Goal: Task Accomplishment & Management: Manage account settings

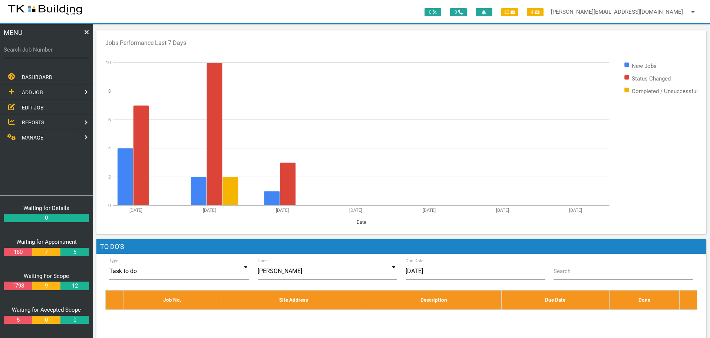
click at [32, 106] on span "EDIT JOB" at bounding box center [33, 107] width 22 height 6
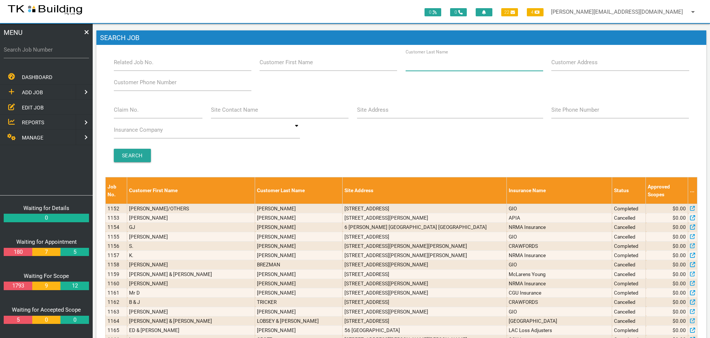
click at [466, 68] on input "Customer Last Name" at bounding box center [475, 62] width 138 height 17
type input "71557"
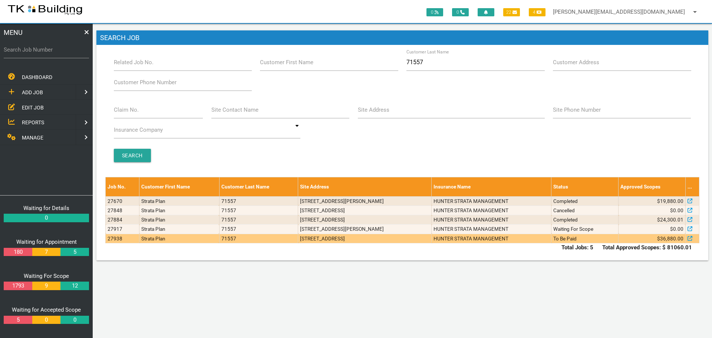
click at [569, 240] on td "To Be Paid" at bounding box center [585, 238] width 67 height 9
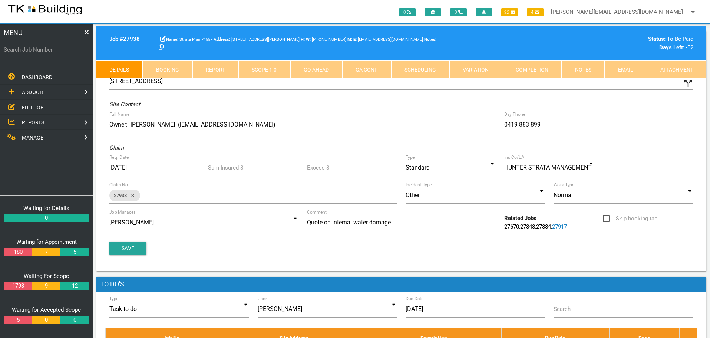
click at [592, 71] on link "Notes" at bounding box center [583, 69] width 43 height 18
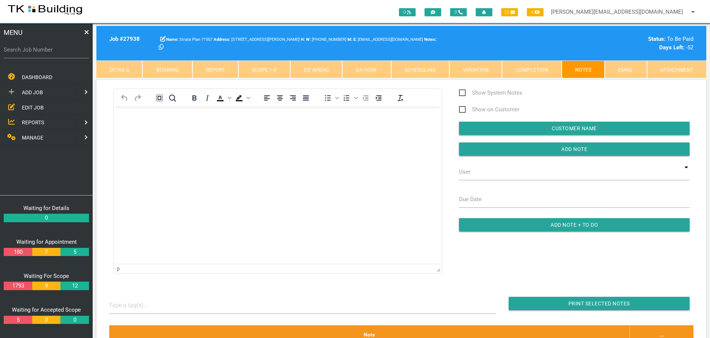
click at [524, 70] on link "Completion" at bounding box center [531, 69] width 59 height 18
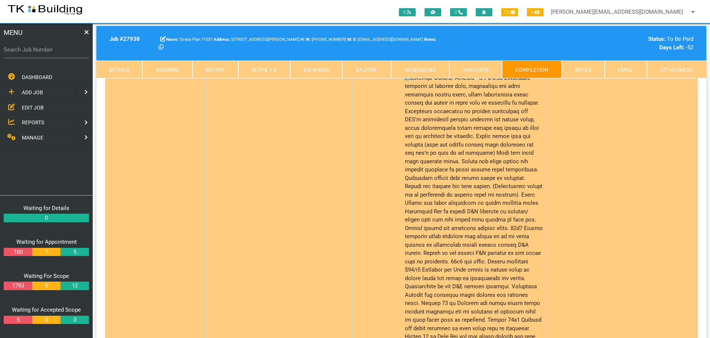
scroll to position [37, 0]
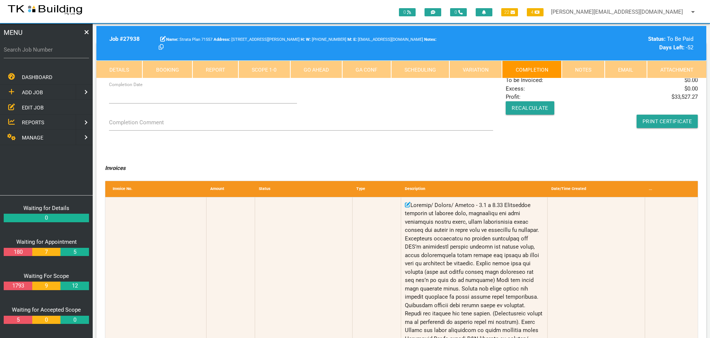
click at [585, 69] on link "Notes" at bounding box center [583, 69] width 43 height 18
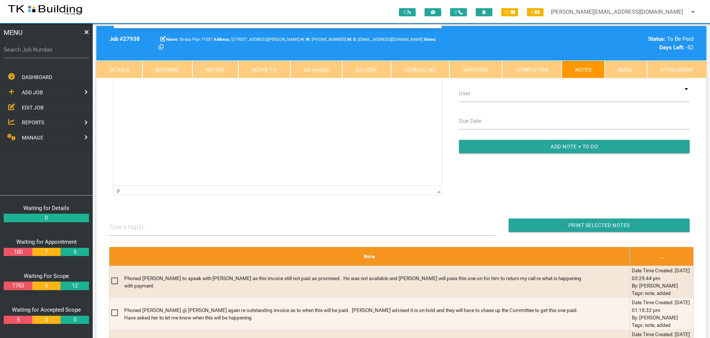
scroll to position [0, 0]
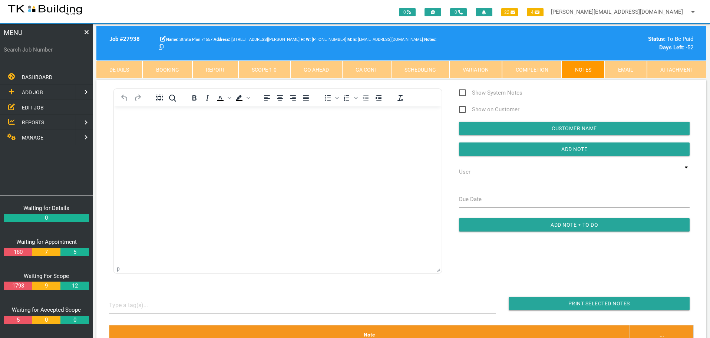
click at [148, 140] on html at bounding box center [278, 123] width 328 height 34
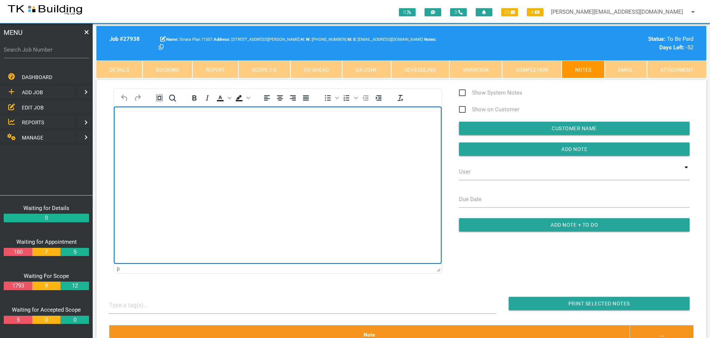
click at [126, 124] on body "Rich Text Area. Press ALT-0 for help." at bounding box center [278, 127] width 328 height 24
click at [124, 116] on p "Remedial Repairs U1 - Part Payment 00038927 $33,000.00" at bounding box center [277, 118] width 309 height 6
click at [295, 117] on p "18/9/25 Remedial Repairs U1 - Part Payment 00038927 $33,000.00" at bounding box center [277, 118] width 309 height 6
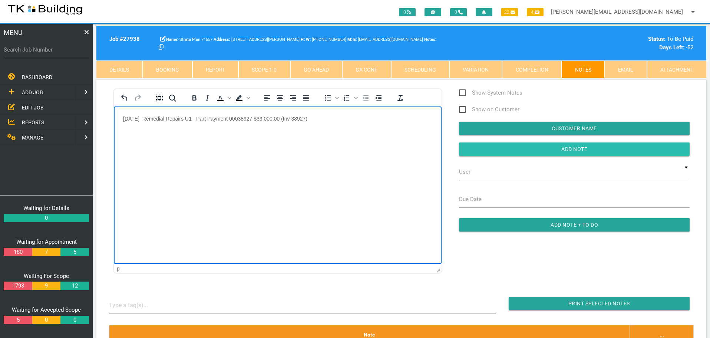
click at [492, 149] on input "Add Note" at bounding box center [574, 148] width 231 height 13
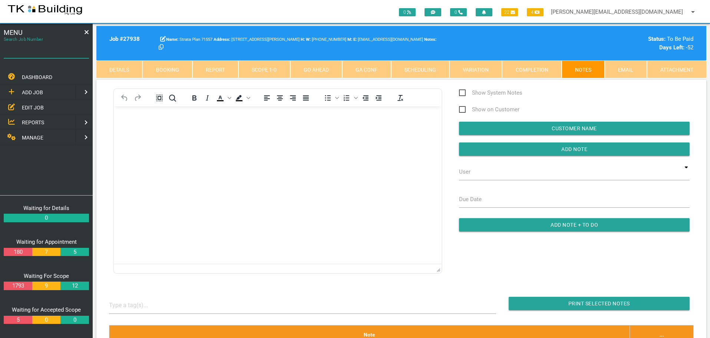
click at [57, 55] on input "Search Job Number" at bounding box center [46, 49] width 85 height 17
type input "27335"
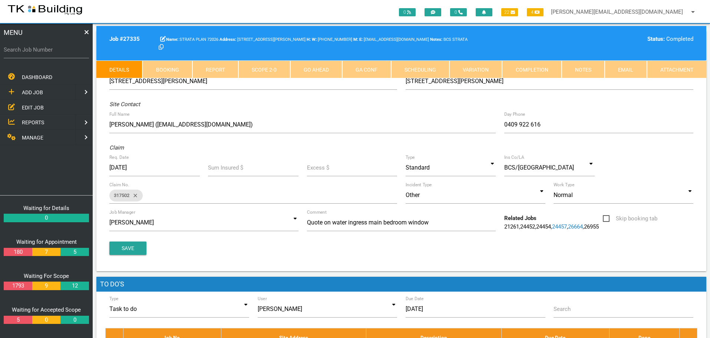
click at [574, 68] on link "Notes" at bounding box center [583, 69] width 43 height 18
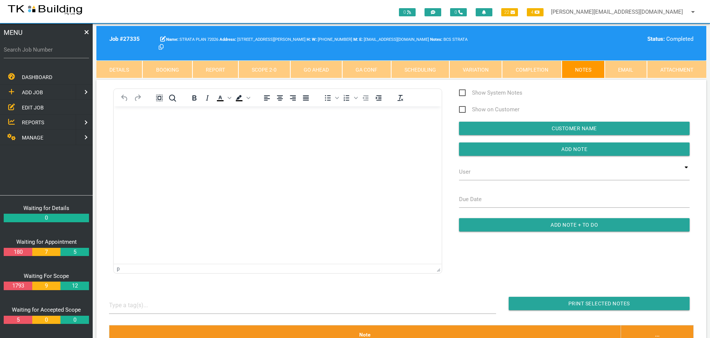
click at [131, 118] on p "Rich Text Area. Press ALT-0 for help." at bounding box center [277, 118] width 309 height 6
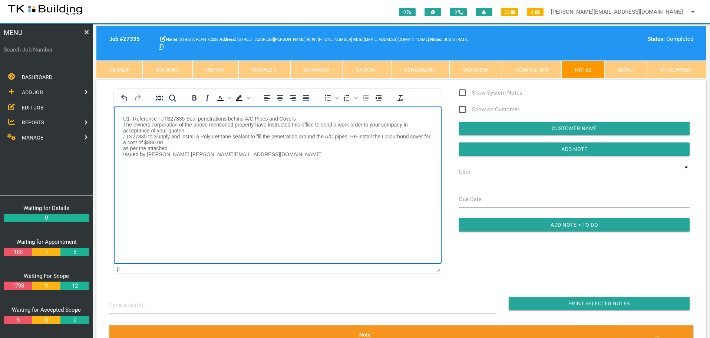
click at [180, 145] on p "U1 -Reference | JTS27335 Seal penetrations behind A/C Pipes and Covers The owne…" at bounding box center [277, 136] width 309 height 42
click at [168, 141] on p "U1 -Reference | JTS27335 Seal penetrations behind A/C Pipes and Covers The owne…" at bounding box center [277, 133] width 309 height 36
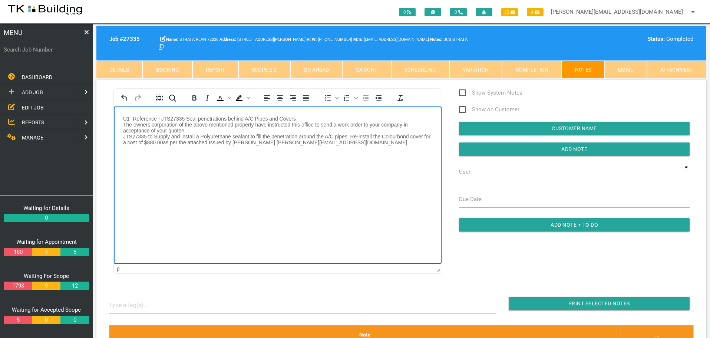
click at [191, 128] on p "U1 -Reference | JTS27335 Seal penetrations behind A/C Pipes and Covers The owne…" at bounding box center [277, 130] width 309 height 30
click at [121, 118] on body "U1 -Reference | JTS27335 Seal penetrations behind A/C Pipes and Covers The owne…" at bounding box center [278, 139] width 328 height 48
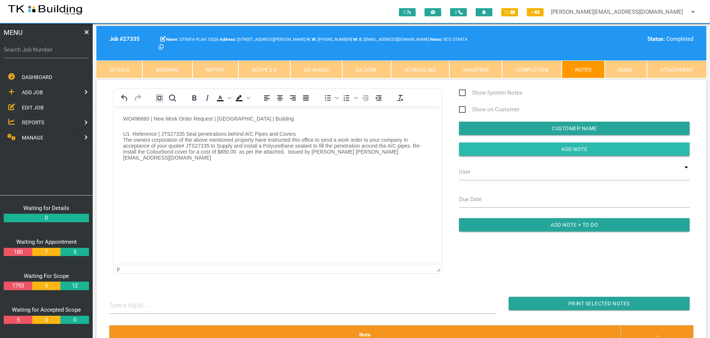
click at [475, 153] on input "button" at bounding box center [574, 148] width 231 height 13
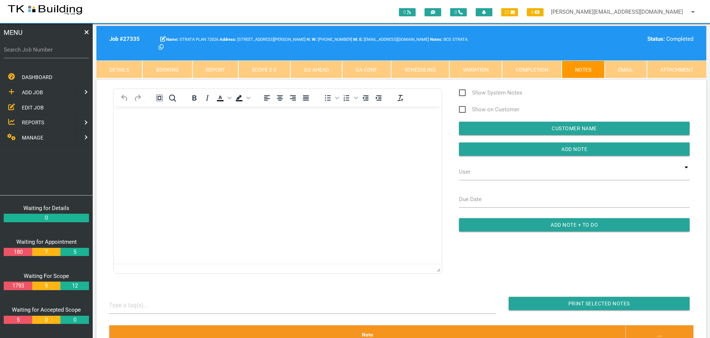
click at [36, 107] on span "EDIT JOB" at bounding box center [33, 107] width 22 height 6
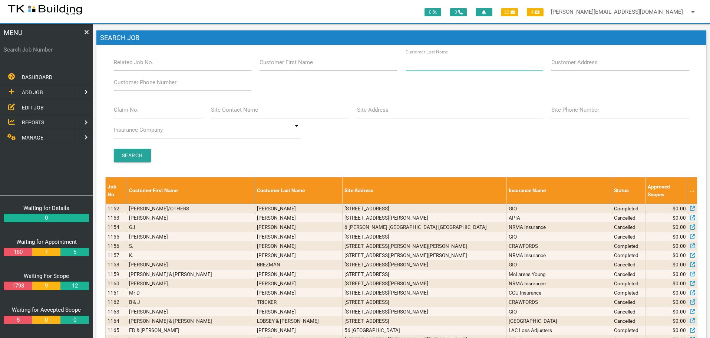
click at [433, 68] on input "Customer Last Name" at bounding box center [475, 62] width 138 height 17
type input "70028"
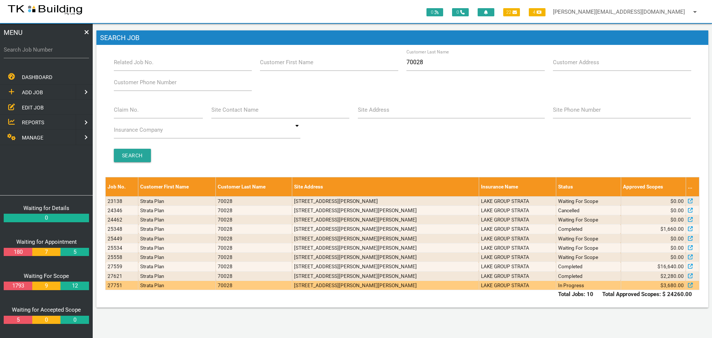
click at [443, 286] on td "4/69-73 Lindsay St, Hamilton NSW 2303, Australia" at bounding box center [385, 284] width 187 height 9
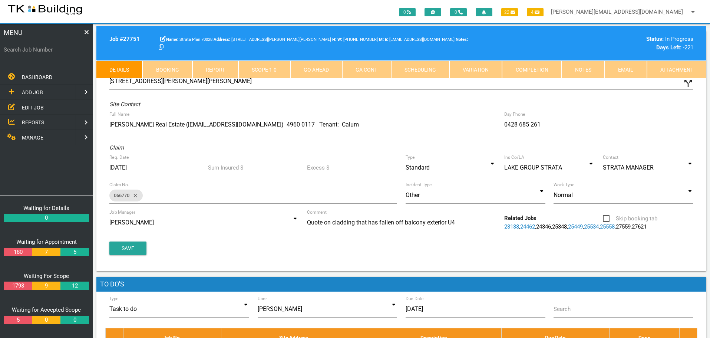
click at [585, 66] on link "Notes" at bounding box center [583, 69] width 43 height 18
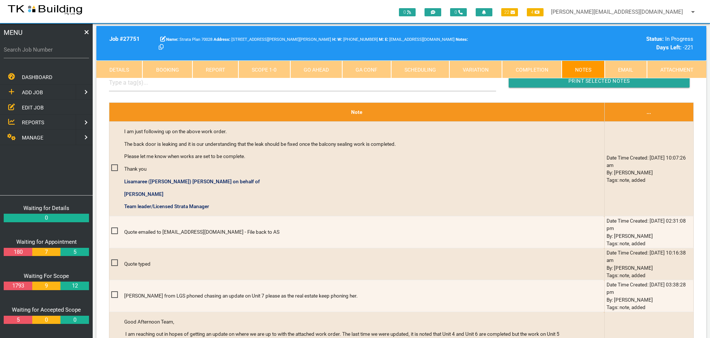
scroll to position [260, 0]
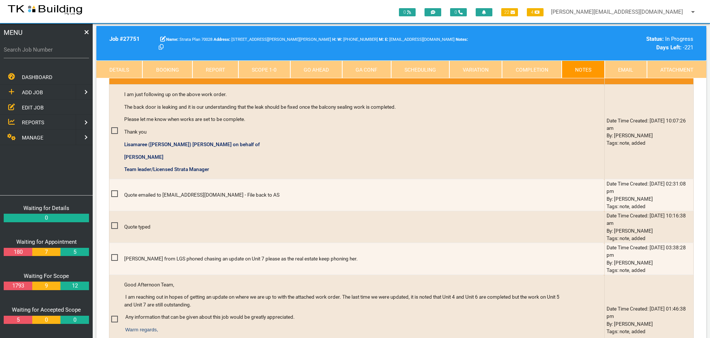
click at [34, 108] on span "EDIT JOB" at bounding box center [33, 107] width 22 height 6
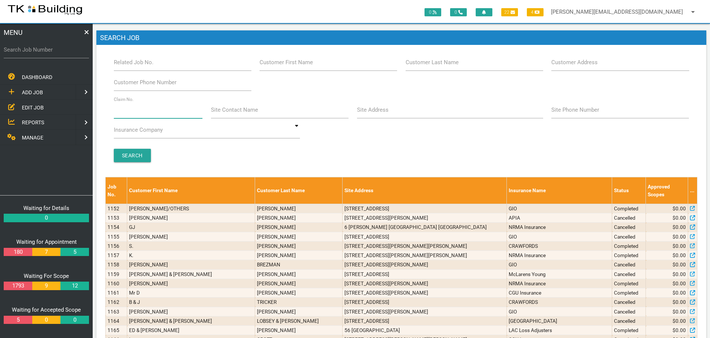
click at [142, 114] on input "Claim No." at bounding box center [158, 109] width 89 height 17
type input "35736"
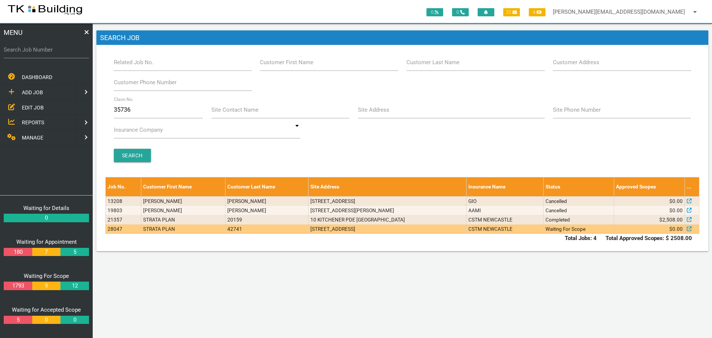
click at [435, 230] on td "Units 14& 16, 115 Main Rd, Cardiff Heights NSW 2285" at bounding box center [388, 228] width 158 height 9
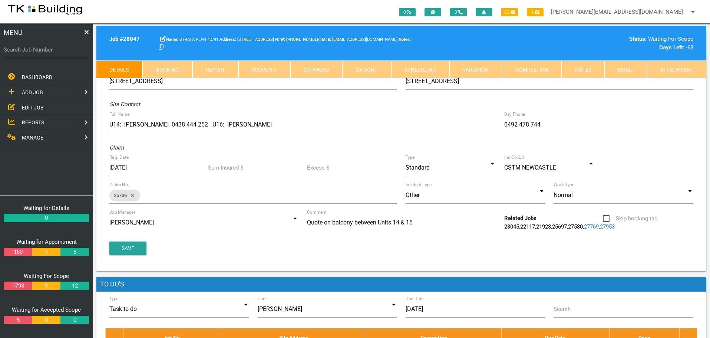
click at [585, 66] on link "Notes" at bounding box center [583, 69] width 43 height 18
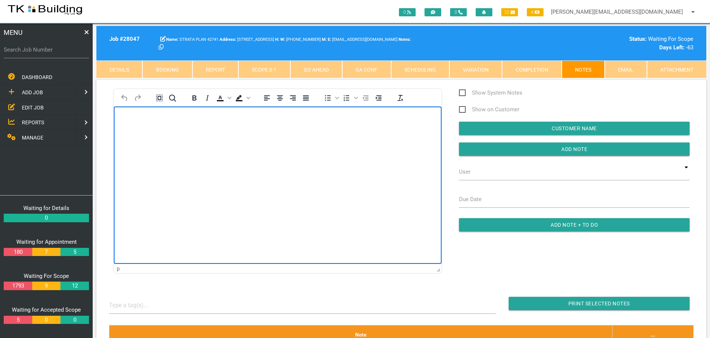
click at [152, 132] on body "Rich Text Area. Press ALT-0 for help." at bounding box center [278, 127] width 328 height 24
click at [128, 128] on body "Rich Text Area. Press ALT-0 for help." at bounding box center [278, 127] width 328 height 24
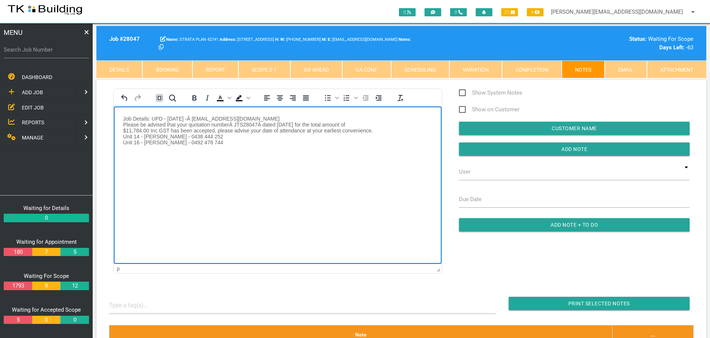
click at [120, 117] on body "Job Details: UPD - 19.09.2025 -Â assistant@cstm.com.au Please be advised that y…" at bounding box center [278, 139] width 328 height 48
paste body "Rich Text Area. Press ALT-0 for help."
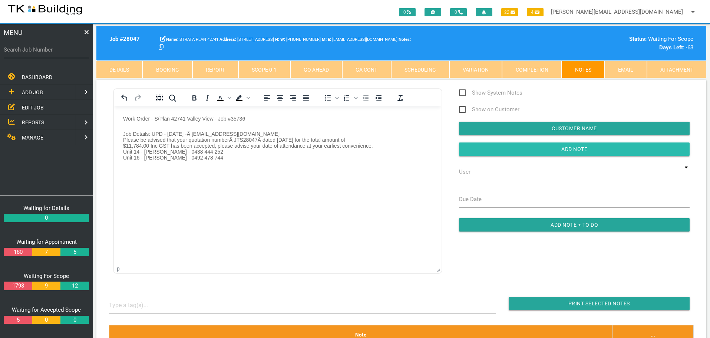
click at [512, 151] on input "button" at bounding box center [574, 148] width 231 height 13
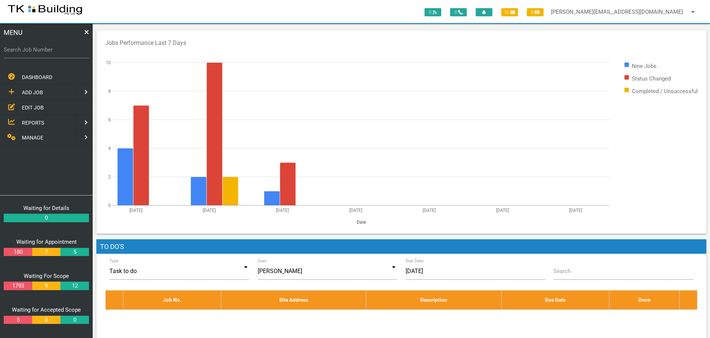
click at [27, 105] on span "EDIT JOB" at bounding box center [33, 107] width 22 height 6
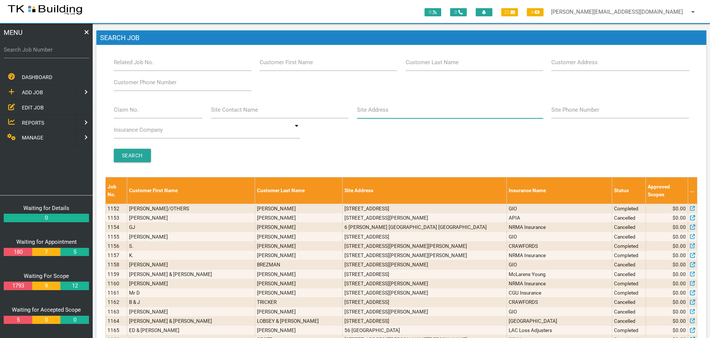
click at [393, 115] on input "Site Address" at bounding box center [450, 109] width 186 height 17
type input "37 KITCHENER"
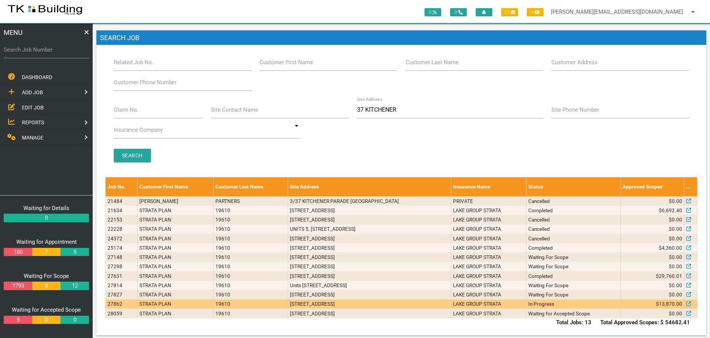
click at [429, 302] on td "1/37 Kitchener Parade, The Hill NSW 2300, Australia" at bounding box center [369, 303] width 163 height 9
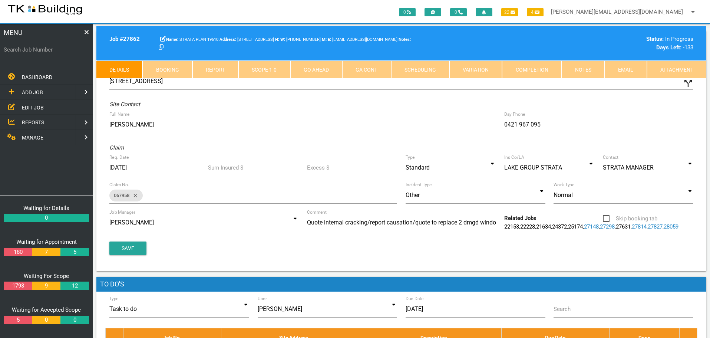
click at [593, 66] on link "Notes" at bounding box center [583, 69] width 43 height 18
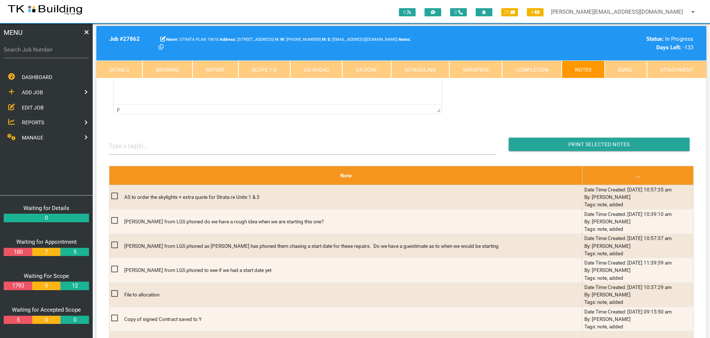
scroll to position [111, 0]
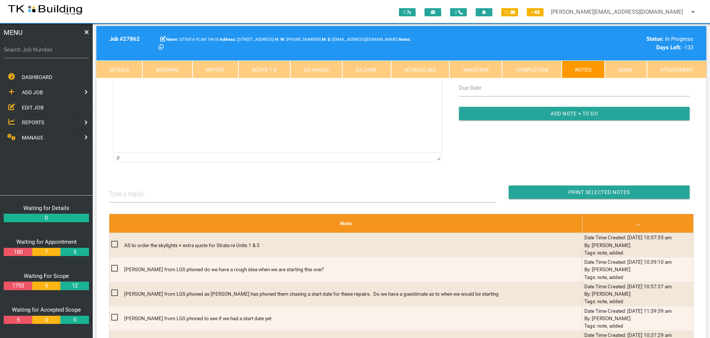
click at [266, 228] on th "Note" at bounding box center [346, 223] width 474 height 19
click at [29, 53] on label "Search Job Number" at bounding box center [46, 50] width 85 height 9
click at [29, 53] on input "Search Job Number" at bounding box center [46, 49] width 85 height 17
type input "28162"
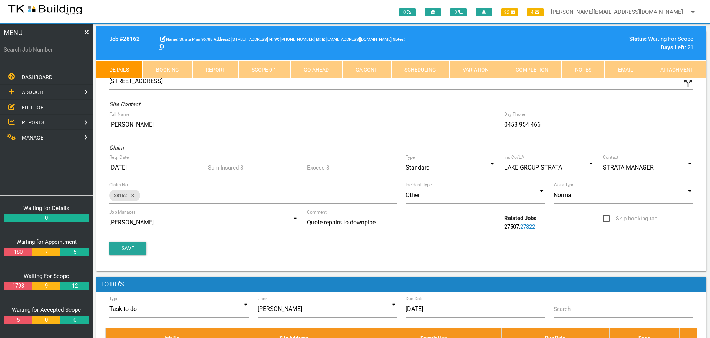
click at [587, 69] on link "Notes" at bounding box center [583, 69] width 43 height 18
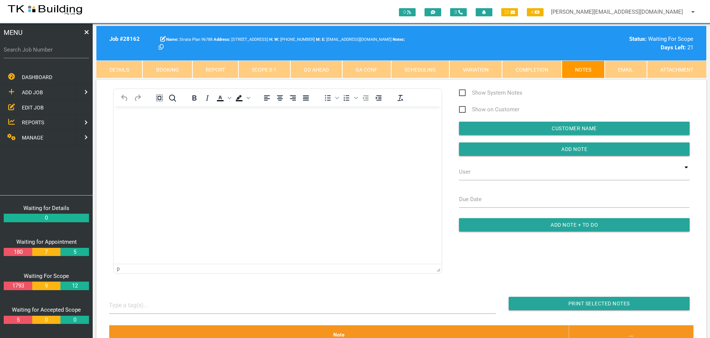
click at [143, 108] on html at bounding box center [278, 123] width 328 height 34
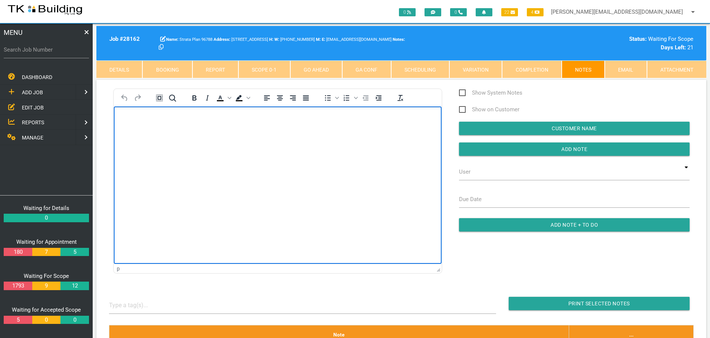
click at [129, 118] on p "Rich Text Area. Press ALT-0 for help." at bounding box center [277, 118] width 309 height 6
paste body "Rich Text Area. Press ALT-0 for help."
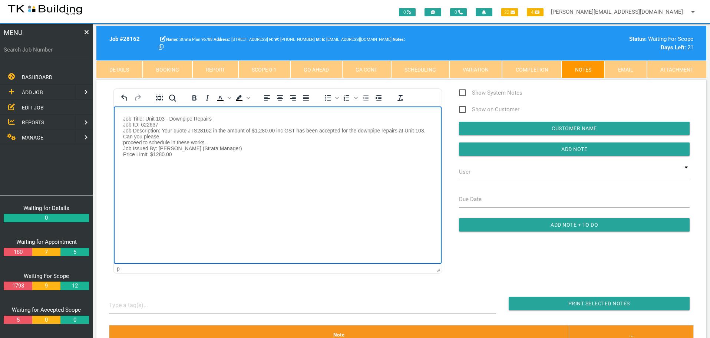
click at [122, 117] on body "Job Title: Unit 103 - Downpipe Repairs Job ID: 622637 Job Description: Your quo…" at bounding box center [278, 145] width 328 height 60
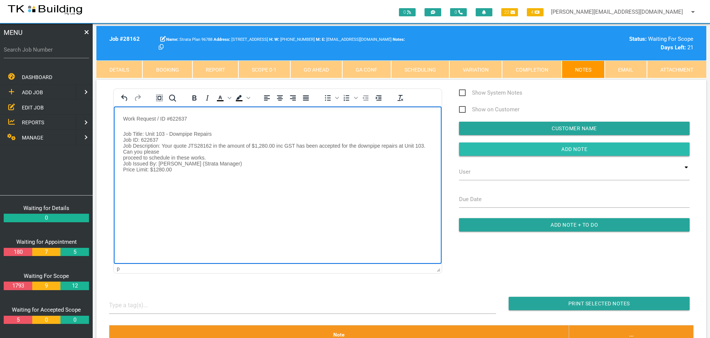
click at [477, 149] on input "Add Note" at bounding box center [574, 148] width 231 height 13
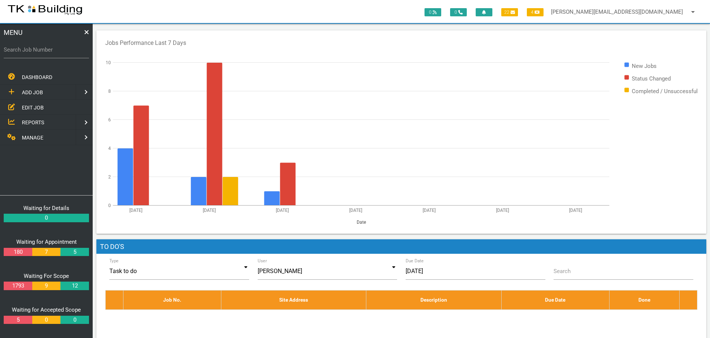
click at [38, 122] on span "REPORTS" at bounding box center [33, 122] width 22 height 6
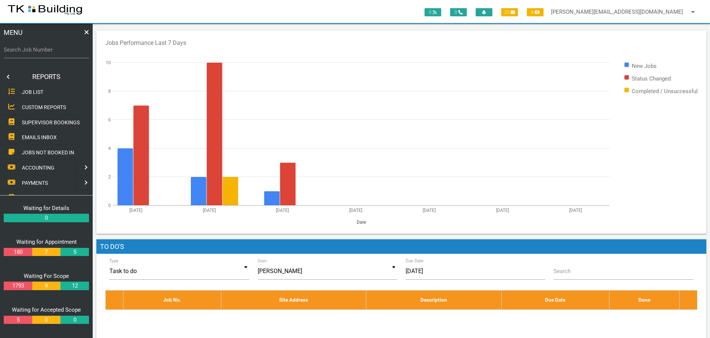
click at [40, 121] on span "SUPERVISOR BOOKINGS" at bounding box center [51, 122] width 58 height 6
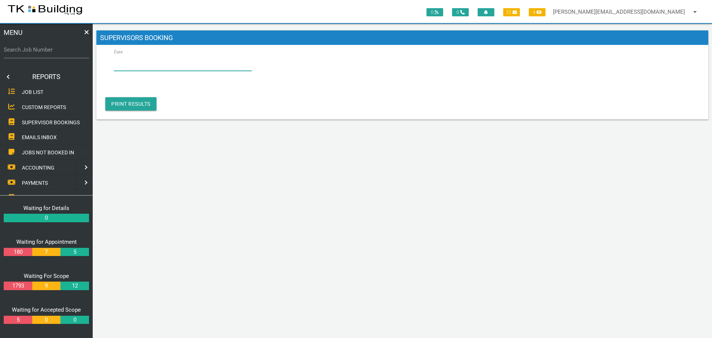
click at [160, 63] on input "Date" at bounding box center [183, 62] width 138 height 17
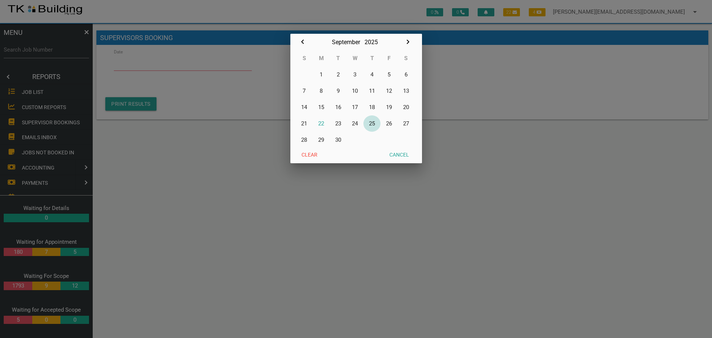
click at [372, 122] on button "25" at bounding box center [371, 123] width 17 height 16
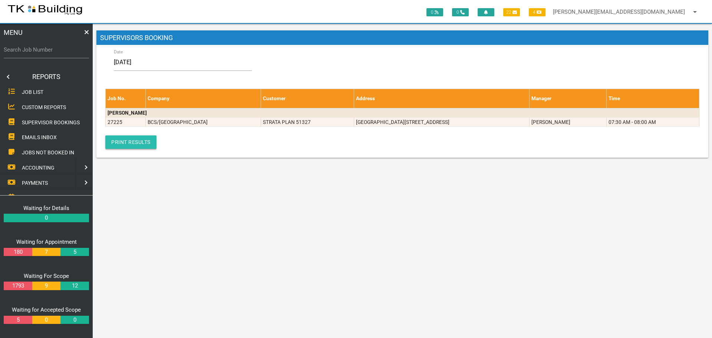
click at [140, 142] on link "Print Results" at bounding box center [130, 141] width 51 height 13
click at [154, 64] on input "25/09/2025" at bounding box center [183, 62] width 138 height 17
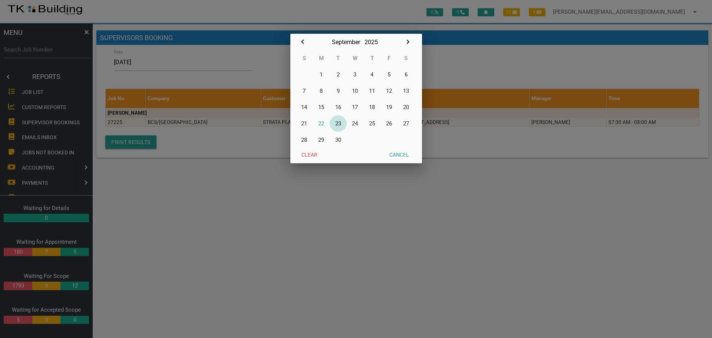
click at [339, 124] on button "23" at bounding box center [338, 123] width 17 height 16
type input "23/09/2025"
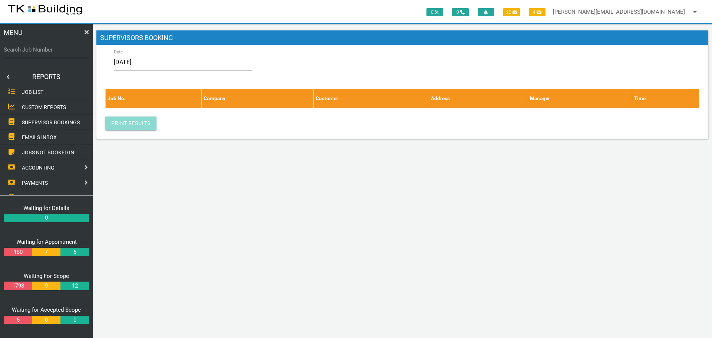
click at [135, 125] on link "Print Results" at bounding box center [130, 122] width 51 height 13
click at [9, 76] on link at bounding box center [7, 76] width 15 height 15
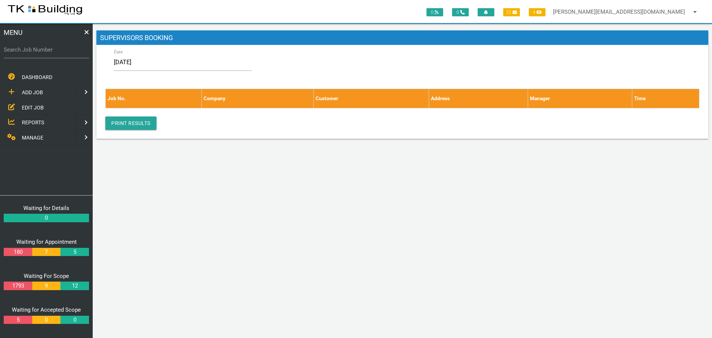
click at [34, 109] on span "EDIT JOB" at bounding box center [33, 107] width 22 height 6
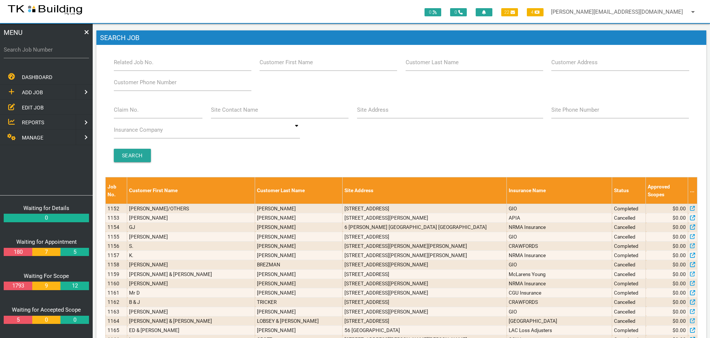
click at [450, 63] on label "Customer Last Name" at bounding box center [432, 62] width 53 height 9
click at [450, 63] on input "Customer Last Name" at bounding box center [475, 62] width 138 height 17
type input "12887"
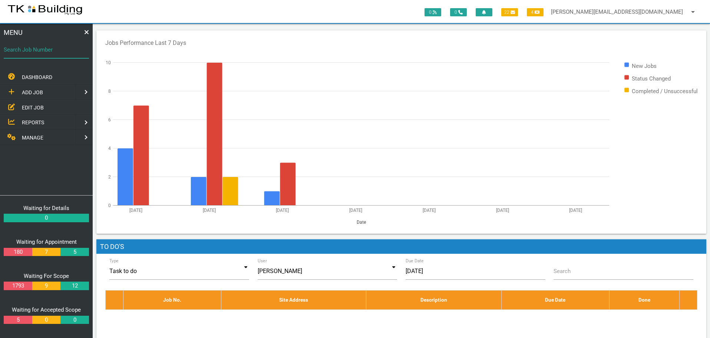
click at [52, 56] on input "Search Job Number" at bounding box center [46, 49] width 85 height 17
type input "27986"
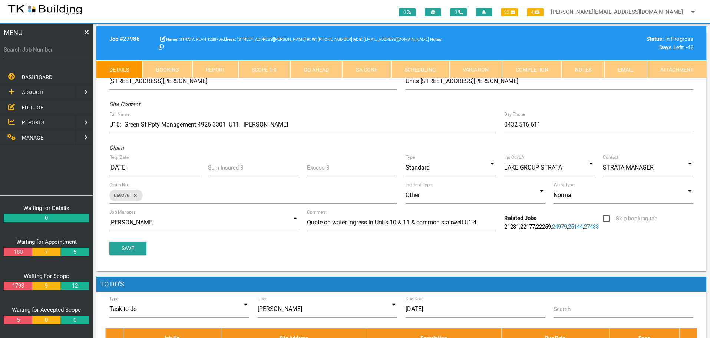
click at [284, 70] on link "Scope 1 - 0" at bounding box center [264, 69] width 52 height 18
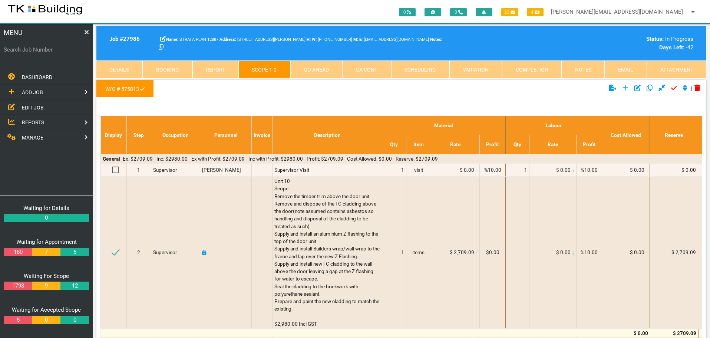
click at [589, 69] on link "Notes" at bounding box center [583, 69] width 43 height 18
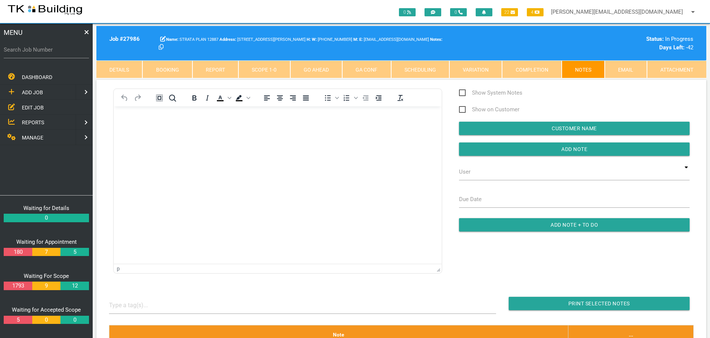
click at [151, 134] on body "Rich Text Area. Press ALT-0 for help." at bounding box center [278, 127] width 328 height 24
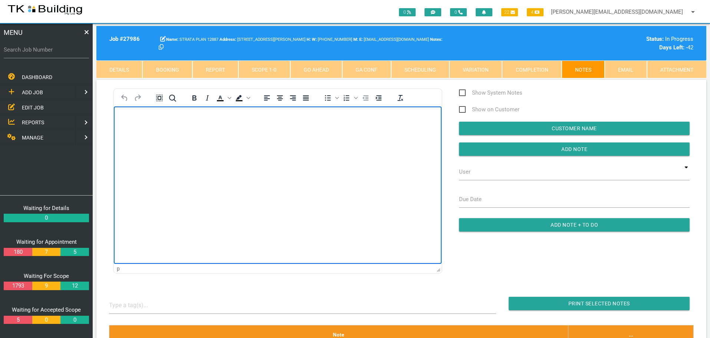
click at [133, 120] on p "Rich Text Area. Press ALT-0 for help." at bounding box center [277, 118] width 309 height 6
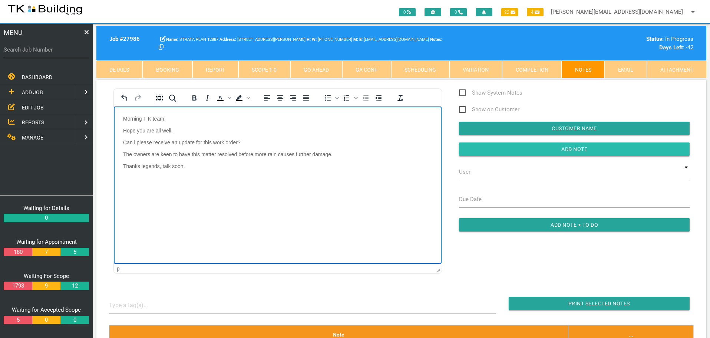
click at [540, 149] on input "Add Note" at bounding box center [574, 148] width 231 height 13
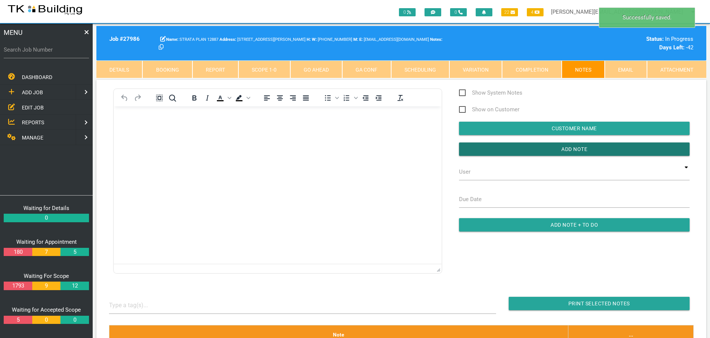
scroll to position [148, 0]
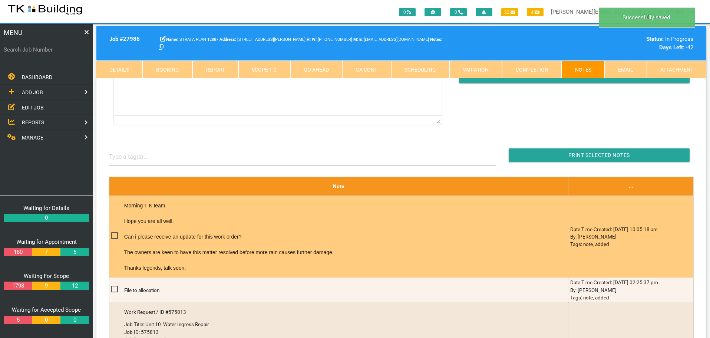
click at [113, 237] on span at bounding box center [117, 235] width 13 height 9
click at [113, 236] on input "checkbox" at bounding box center [113, 233] width 5 height 5
checkbox input "true"
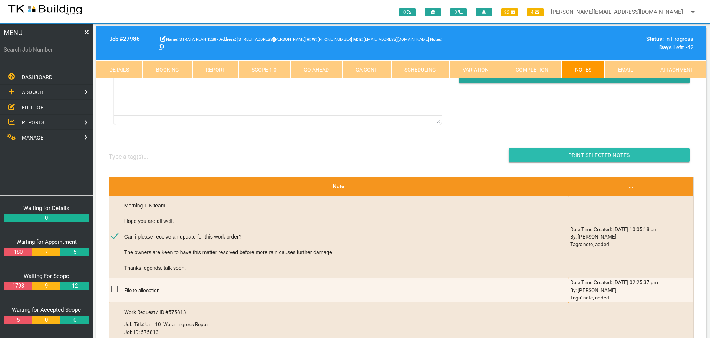
click at [533, 153] on input "Print Selected Notes" at bounding box center [599, 154] width 181 height 13
click at [37, 108] on span "EDIT JOB" at bounding box center [33, 107] width 22 height 6
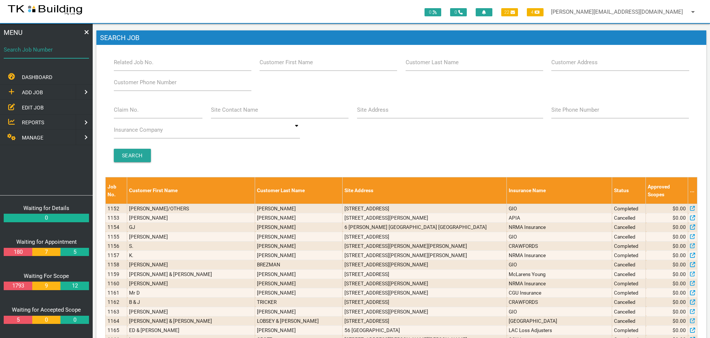
click at [47, 54] on input "Search Job Number" at bounding box center [46, 49] width 85 height 17
type input "28015"
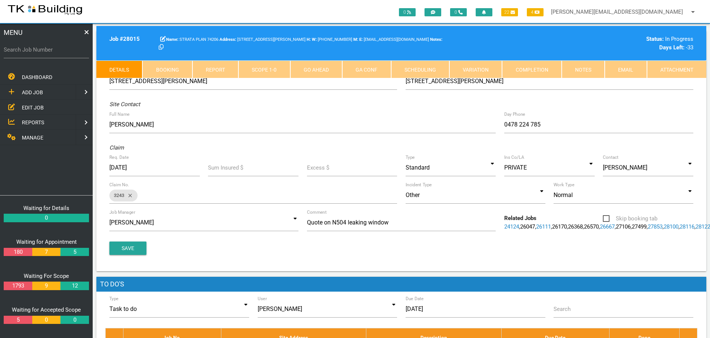
click at [581, 71] on link "Notes" at bounding box center [583, 69] width 43 height 18
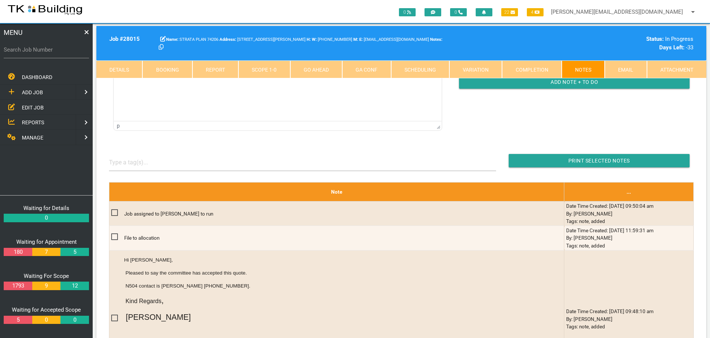
scroll to position [148, 0]
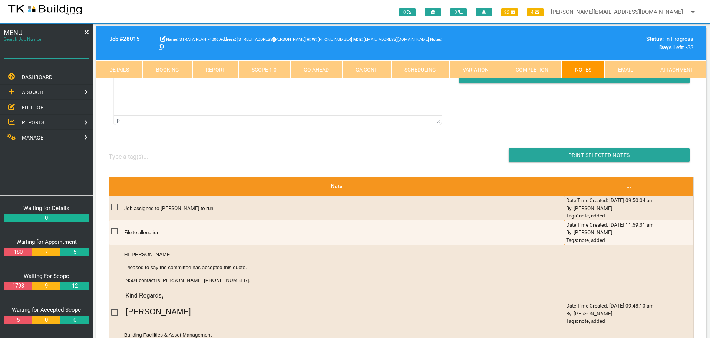
click at [41, 55] on input "Search Job Number" at bounding box center [46, 49] width 85 height 17
type input "28038"
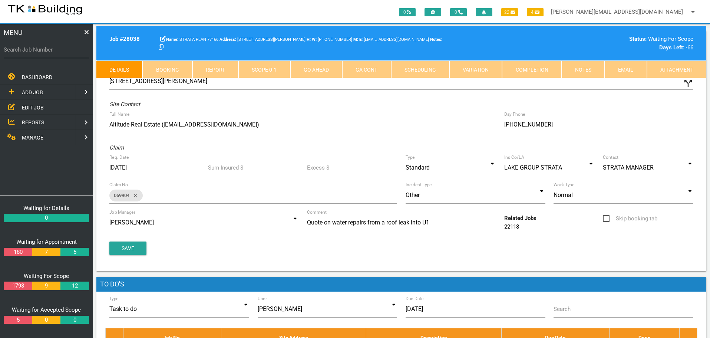
click at [586, 69] on link "Notes" at bounding box center [583, 69] width 43 height 18
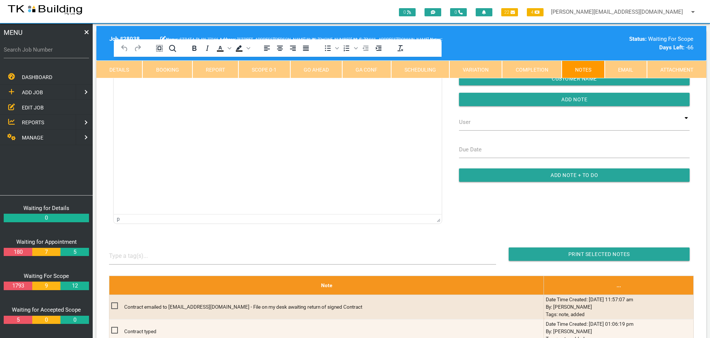
drag, startPoint x: 158, startPoint y: 109, endPoint x: 120, endPoint y: 121, distance: 40.2
click at [157, 90] on html at bounding box center [278, 74] width 328 height 34
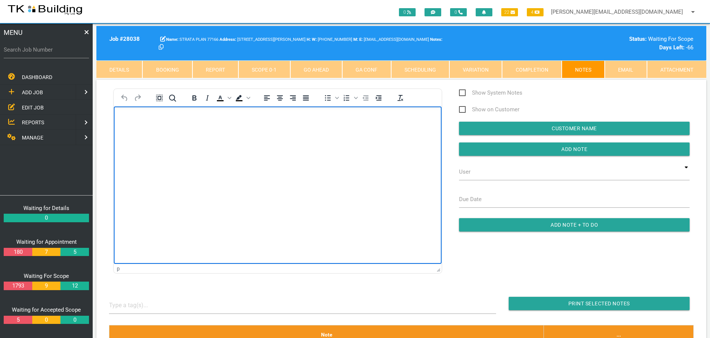
click at [130, 120] on p "Rich Text Area. Press ALT-0 for help." at bounding box center [277, 118] width 309 height 6
paste body "Rich Text Area. Press ALT-0 for help."
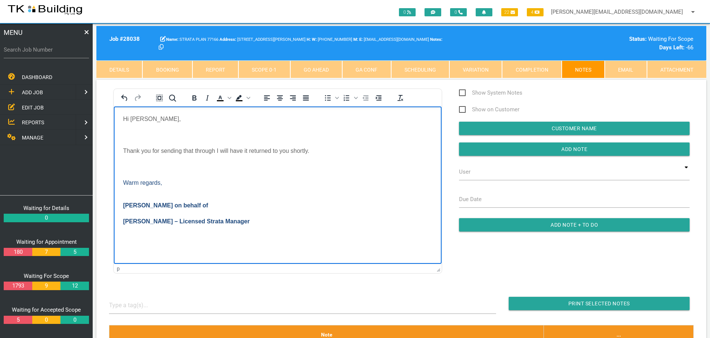
click at [128, 127] on body "Hi Sharon, Thank you for sending that through I will have it returned to you sh…" at bounding box center [278, 179] width 328 height 128
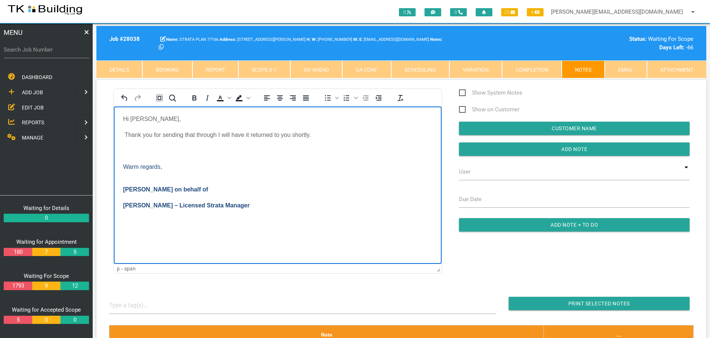
click at [127, 147] on p "Rich Text Area. Press ALT-0 for help." at bounding box center [277, 150] width 309 height 7
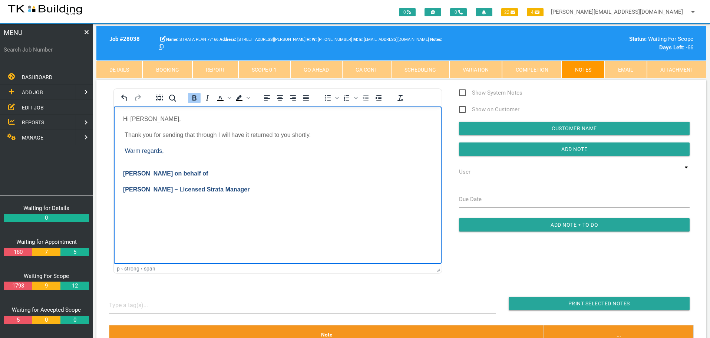
click at [138, 160] on body "Hi Sharon, Thank you for sending that through I will have it returned to you sh…" at bounding box center [278, 163] width 328 height 96
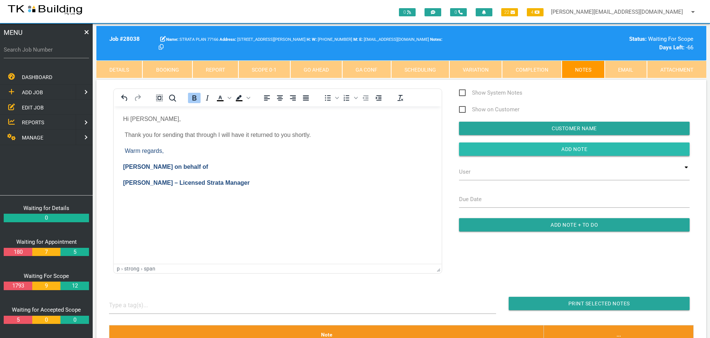
click at [560, 149] on input "button" at bounding box center [574, 148] width 231 height 13
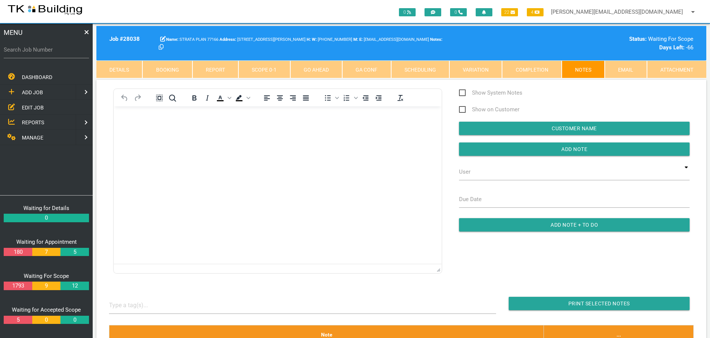
click at [24, 108] on span "EDIT JOB" at bounding box center [33, 107] width 22 height 6
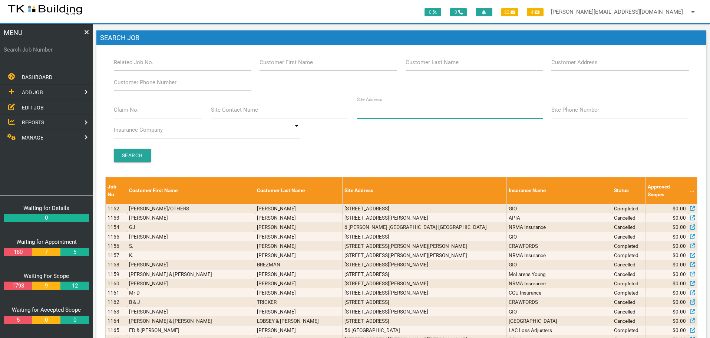
click at [390, 111] on input "Site Address" at bounding box center [450, 109] width 186 height 17
type input "287 lAMBTON"
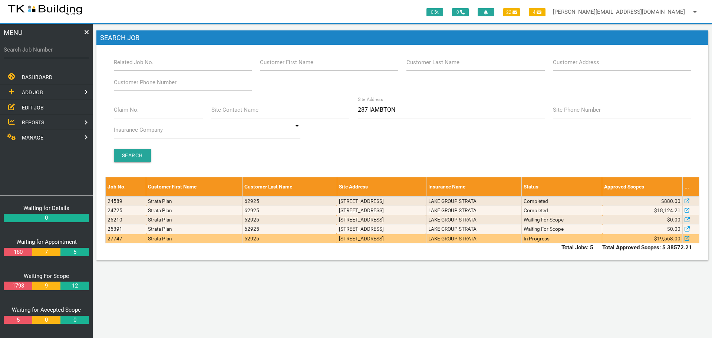
click at [426, 238] on td "Units 1 & 2, 287 Lambton Rd, New Lambton NSW 2305" at bounding box center [381, 238] width 89 height 9
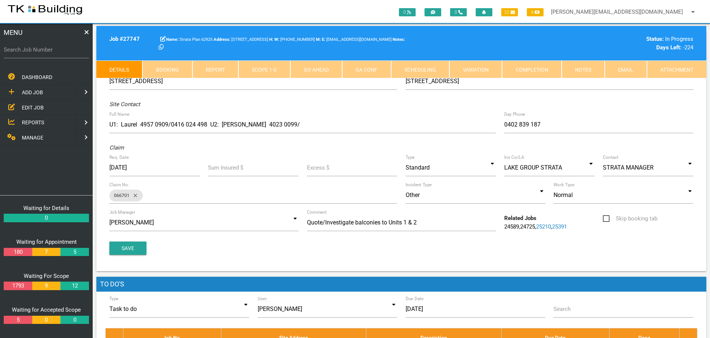
click at [576, 67] on link "Notes" at bounding box center [583, 69] width 43 height 18
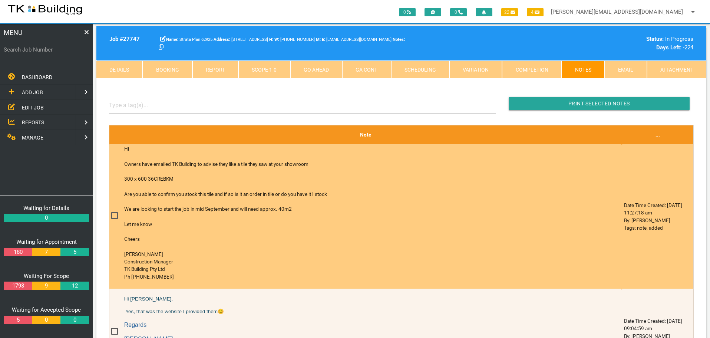
scroll to position [223, 0]
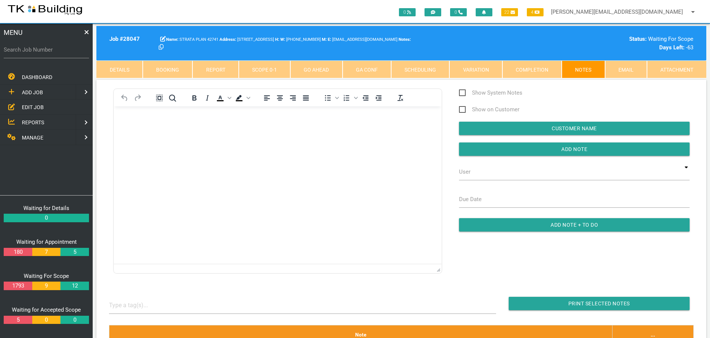
click at [29, 106] on span "EDIT JOB" at bounding box center [33, 107] width 22 height 6
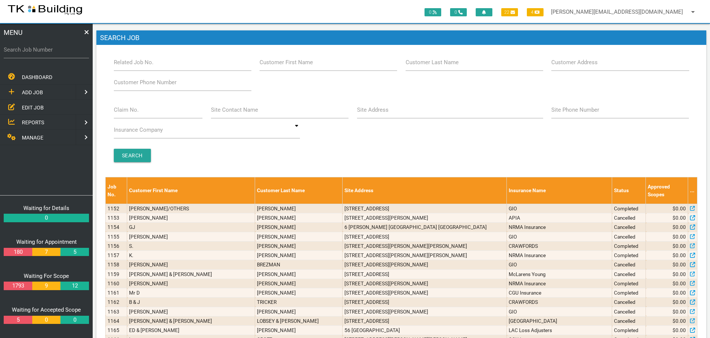
click at [429, 66] on label "Customer Last Name" at bounding box center [432, 62] width 53 height 9
click at [429, 66] on input "Customer Last Name" at bounding box center [475, 62] width 138 height 17
type input "O"NEILL"
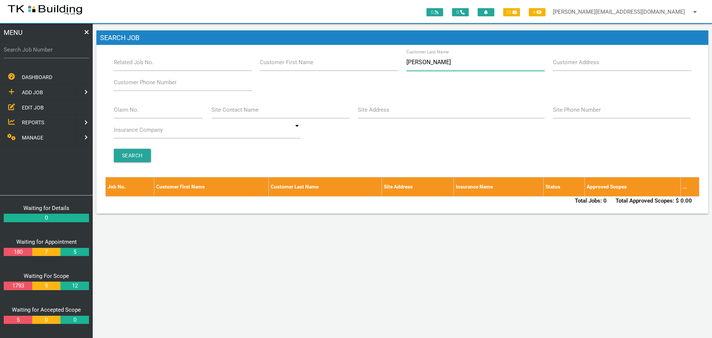
click at [432, 64] on input "O"NEILL" at bounding box center [475, 62] width 138 height 17
type input "O"
click at [375, 114] on label "Site Address" at bounding box center [374, 110] width 32 height 9
click at [375, 114] on input "Site Address" at bounding box center [451, 109] width 187 height 17
type input "MARGARET"
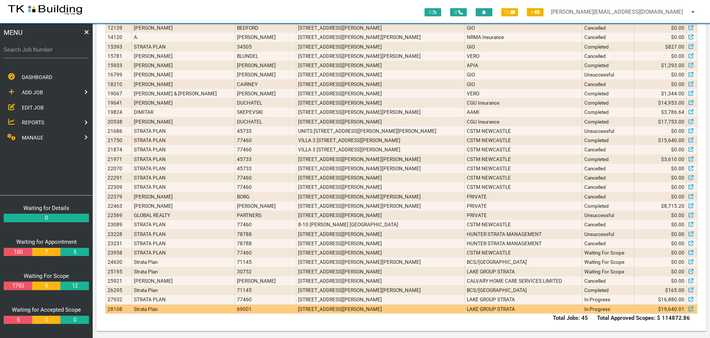
scroll to position [306, 0]
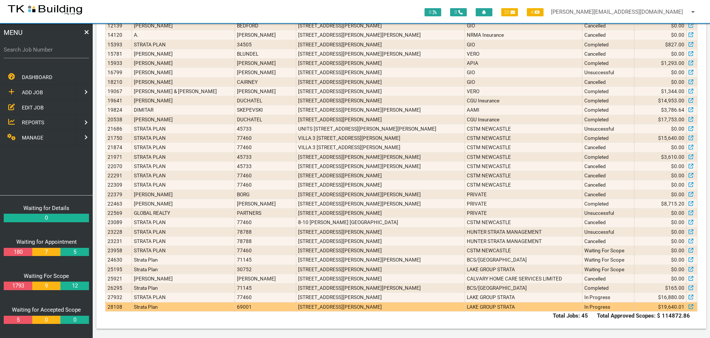
click at [296, 309] on td "1/5 Margaret St, Warners Bay NSW 2282, Australia" at bounding box center [380, 306] width 168 height 9
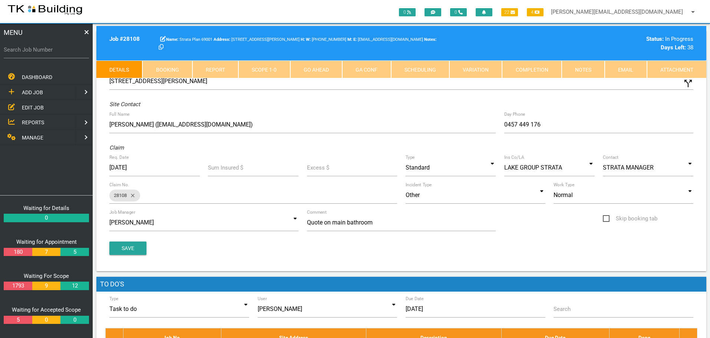
click at [580, 65] on link "Notes" at bounding box center [583, 69] width 43 height 18
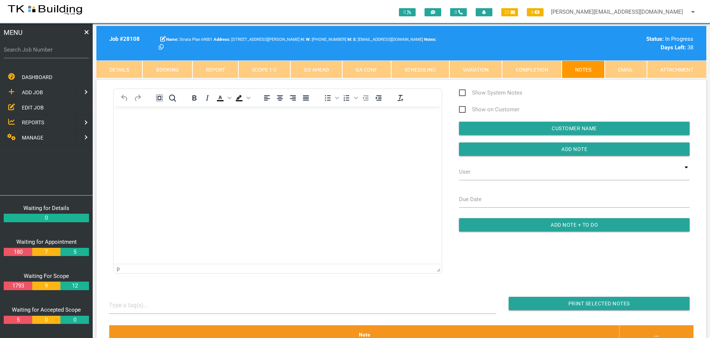
click at [153, 125] on body "Rich Text Area. Press ALT-0 for help." at bounding box center [278, 127] width 328 height 24
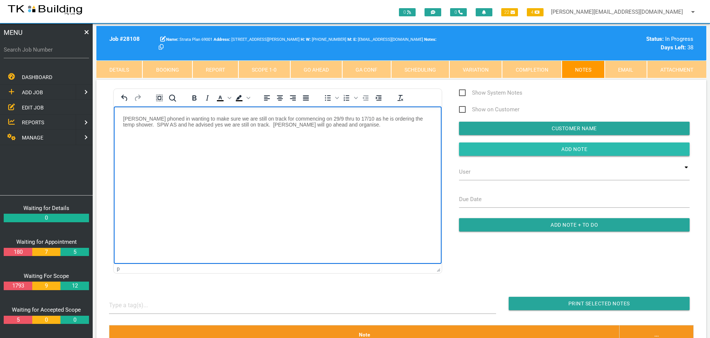
click at [494, 147] on input "Add Note" at bounding box center [574, 148] width 231 height 13
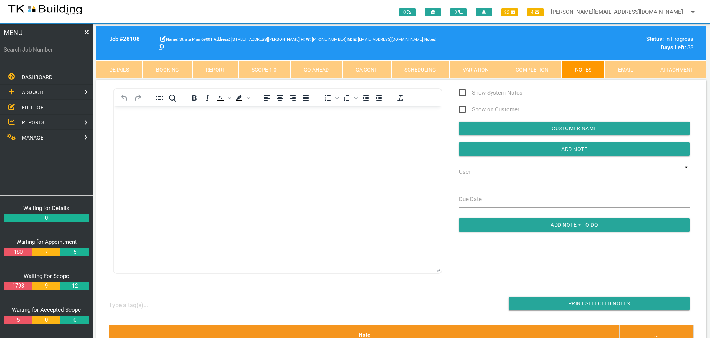
click at [25, 108] on span "EDIT JOB" at bounding box center [33, 107] width 22 height 6
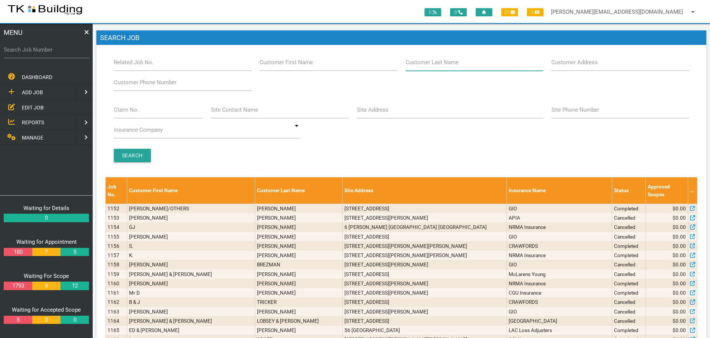
click at [444, 69] on input "Customer Last Name" at bounding box center [475, 62] width 138 height 17
type input "97414"
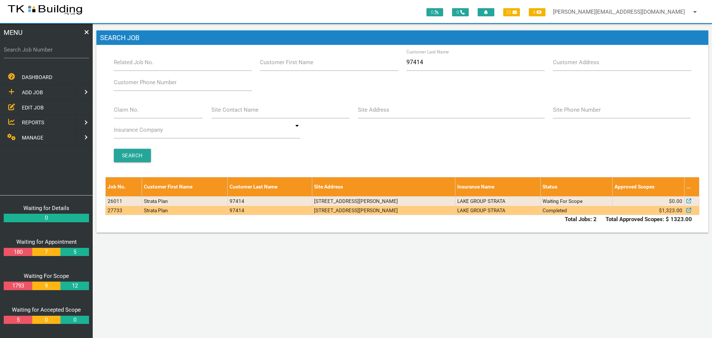
click at [572, 211] on td "Completed" at bounding box center [577, 209] width 72 height 9
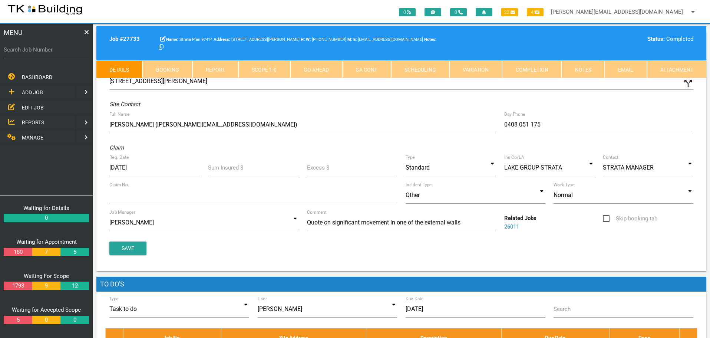
click at [180, 73] on link "Booking" at bounding box center [167, 69] width 50 height 18
select select "8"
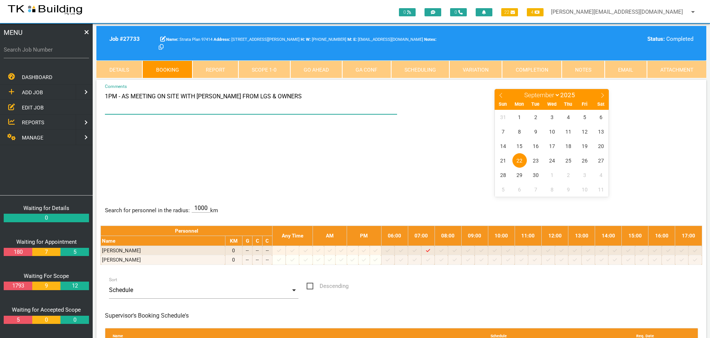
click at [318, 96] on textarea "1PM - AS MEETING ON SITE WITH NICOLE FROM LGS & OWNERS" at bounding box center [251, 101] width 293 height 26
click at [246, 97] on textarea "1PM - AS MEETING ON SITE WITH NICOLE FROM LGS & OWNERS" at bounding box center [251, 101] width 293 height 26
type textarea "1PM - AS MEETING ON SITE WITH NICOLE FROM LGS - HER NO IF NEEDED 0412 600 330 &…"
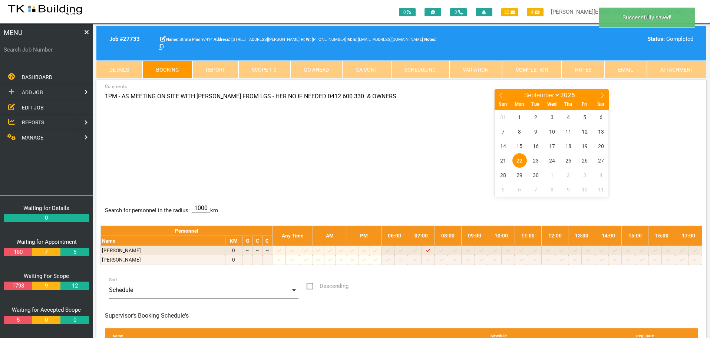
click at [373, 153] on div "1PM - AS MEETING ON SITE WITH NICOLE FROM LGS - HER NO IF NEEDED 0412 600 330 &…" at bounding box center [402, 142] width 602 height 108
click at [212, 136] on div "1PM - AS MEETING ON SITE WITH NICOLE FROM LGS - HER NO IF NEEDED 0412 600 330 &…" at bounding box center [402, 142] width 602 height 108
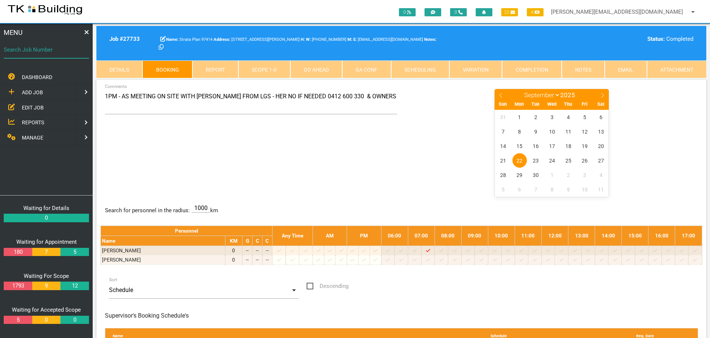
click at [54, 56] on input "Search Job Number" at bounding box center [46, 49] width 85 height 17
type input "27822"
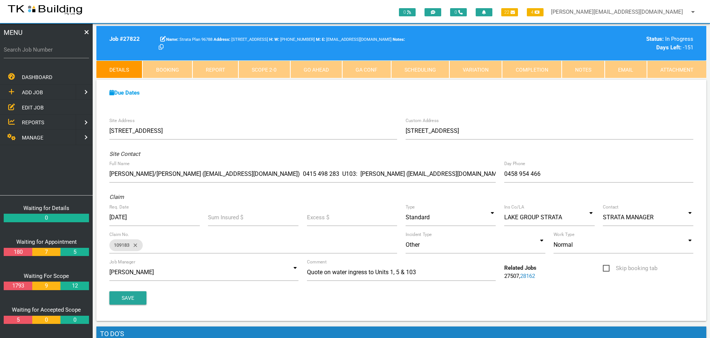
click at [35, 106] on span "EDIT JOB" at bounding box center [33, 107] width 22 height 6
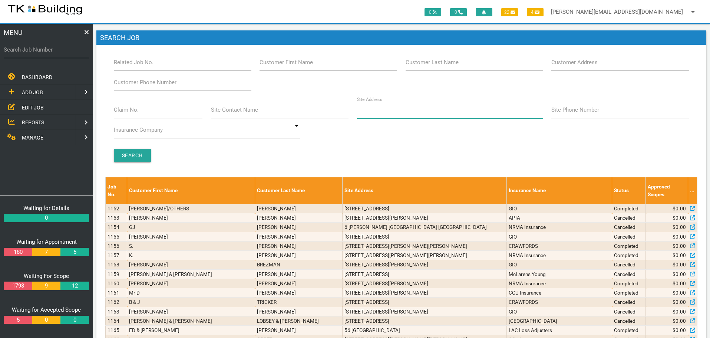
click at [389, 114] on input "Site Address" at bounding box center [450, 109] width 186 height 17
type input "8 Cowper"
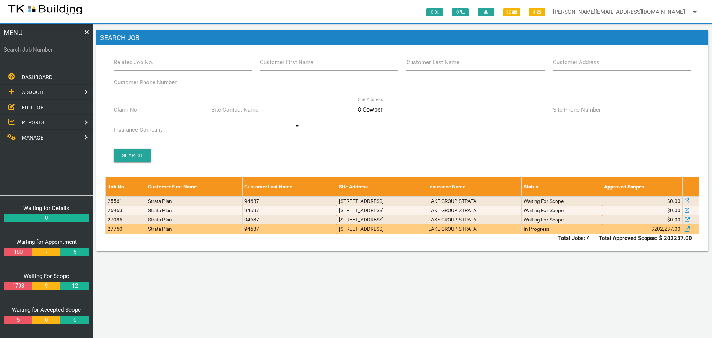
click at [426, 233] on td "8 Cowper Ave, Charlestown NSW 2290, Australia" at bounding box center [381, 228] width 89 height 9
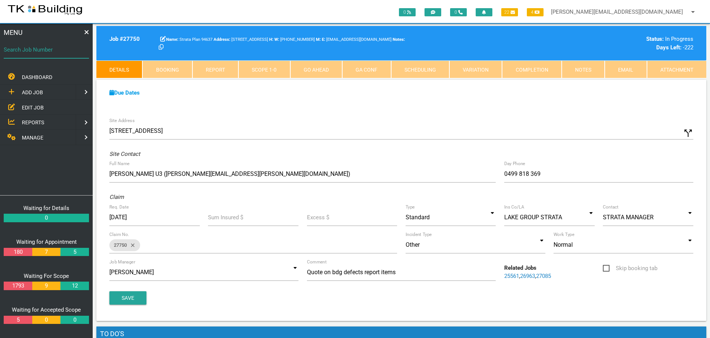
click at [28, 56] on input "Search Job Number" at bounding box center [46, 49] width 85 height 17
type input "27764"
click at [30, 55] on input "Search Job Number" at bounding box center [46, 49] width 85 height 17
type input "27705"
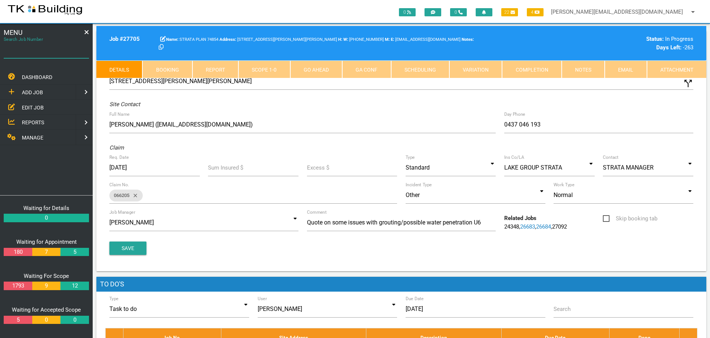
click at [53, 54] on input "Search Job Number" at bounding box center [46, 49] width 85 height 17
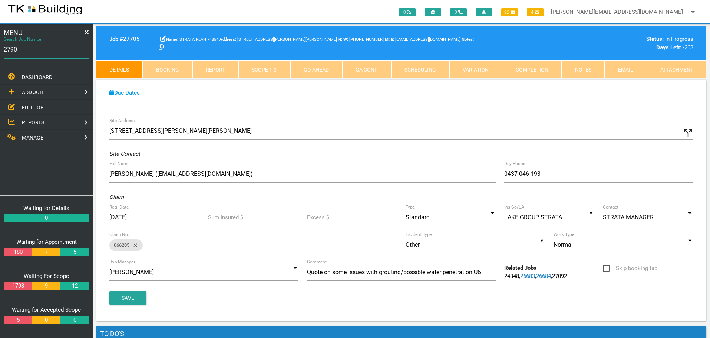
type input "27906"
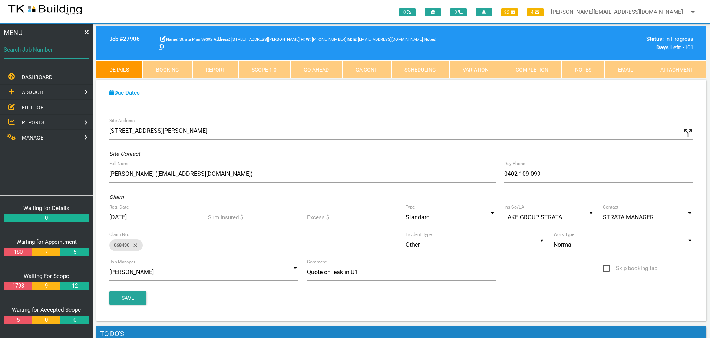
click at [57, 54] on input "Search Job Number" at bounding box center [46, 49] width 85 height 17
type input "28047"
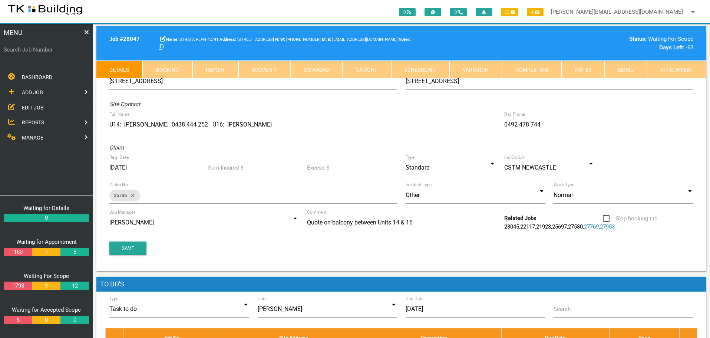
click at [577, 68] on link "Notes" at bounding box center [583, 69] width 43 height 18
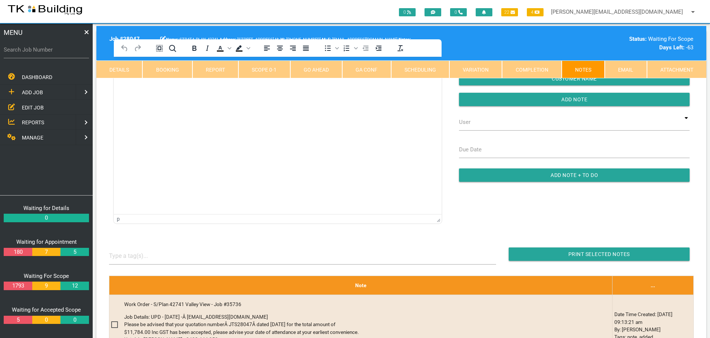
click at [139, 90] on html at bounding box center [278, 74] width 328 height 34
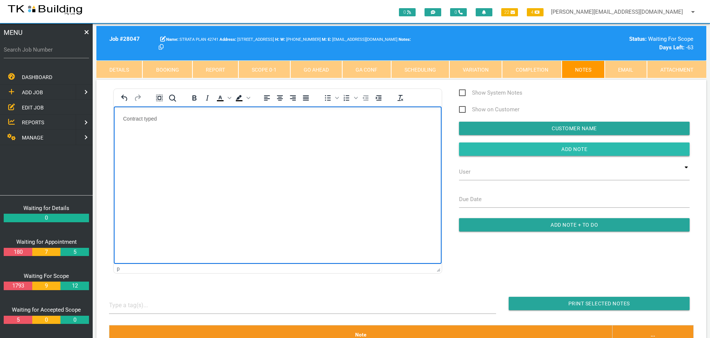
click at [500, 147] on input "Add Note" at bounding box center [574, 148] width 231 height 13
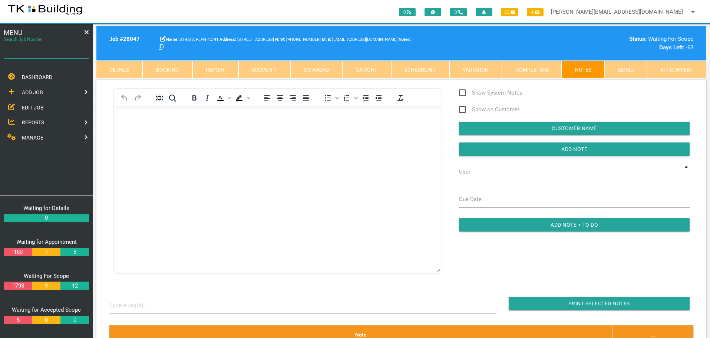
click at [56, 57] on input "Search Job Number" at bounding box center [46, 49] width 85 height 17
type input "28165"
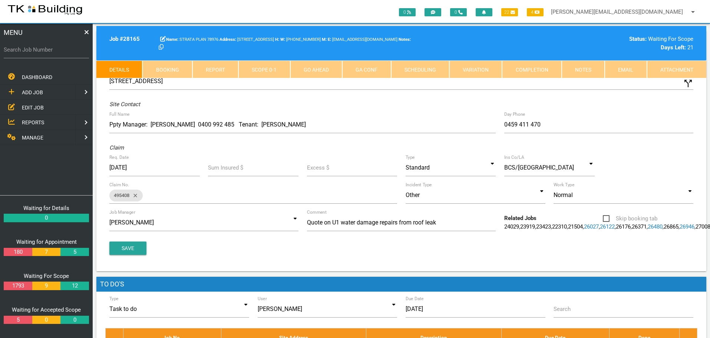
click at [587, 69] on link "Notes" at bounding box center [583, 69] width 43 height 18
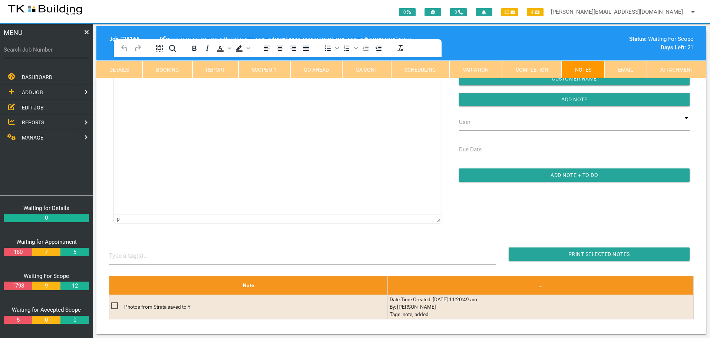
click at [157, 90] on html at bounding box center [278, 74] width 328 height 34
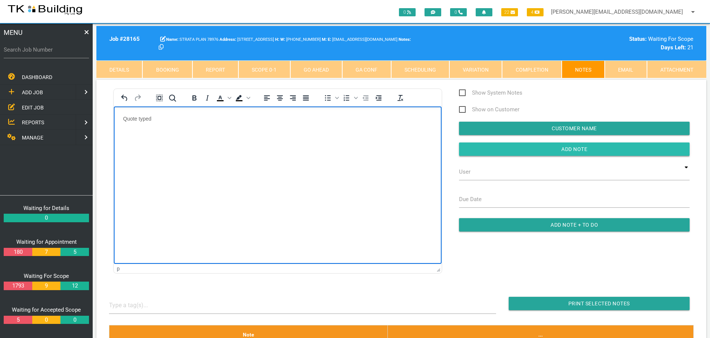
click at [490, 148] on input "Add Note" at bounding box center [574, 148] width 231 height 13
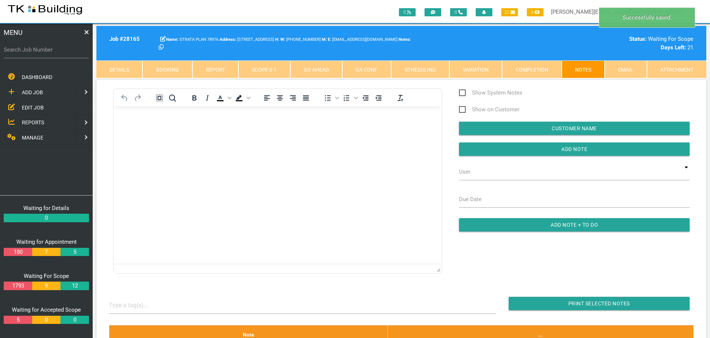
click at [176, 67] on link "Booking" at bounding box center [167, 69] width 50 height 18
select select "8"
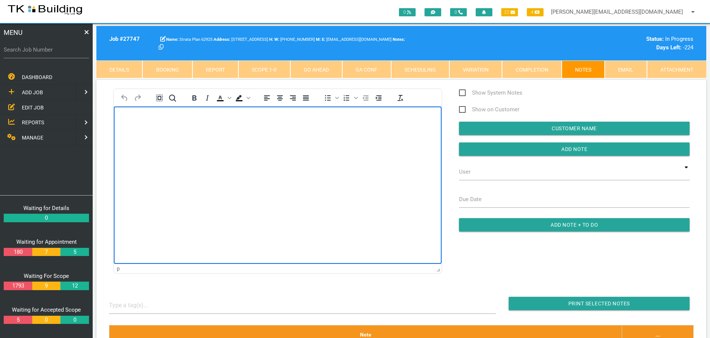
click at [150, 128] on body "Rich Text Area. Press ALT-0 for help." at bounding box center [278, 127] width 328 height 24
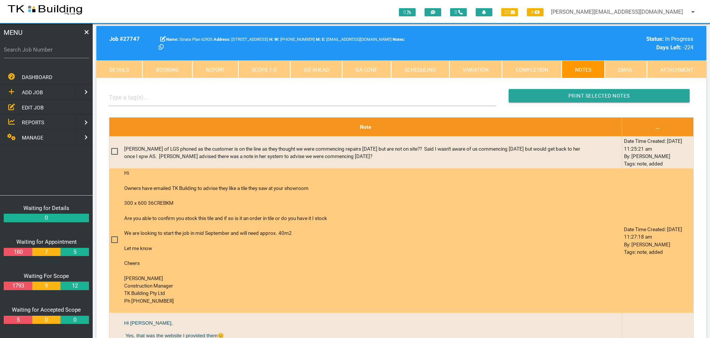
scroll to position [223, 0]
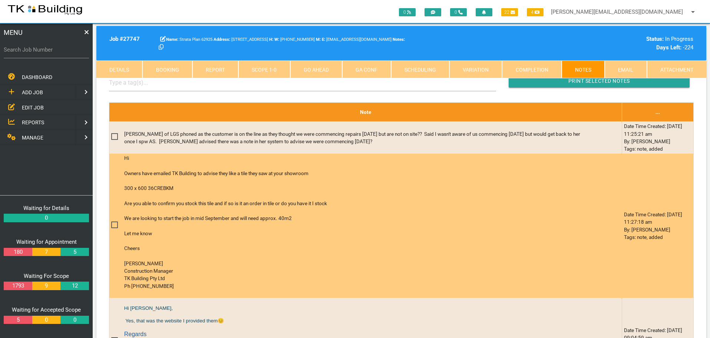
click at [272, 235] on div "Let me know" at bounding box center [353, 233] width 458 height 7
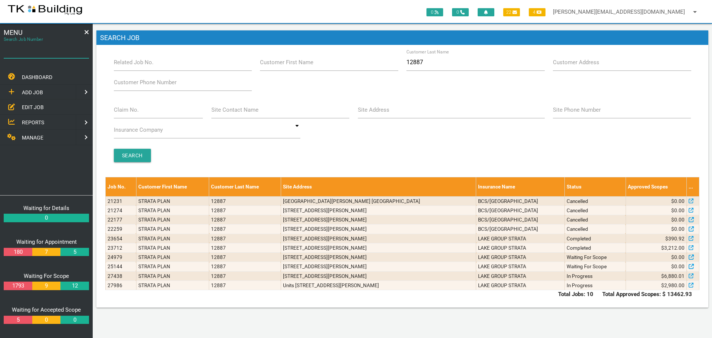
click at [56, 55] on input "Search Job Number" at bounding box center [46, 49] width 85 height 17
type input "28165"
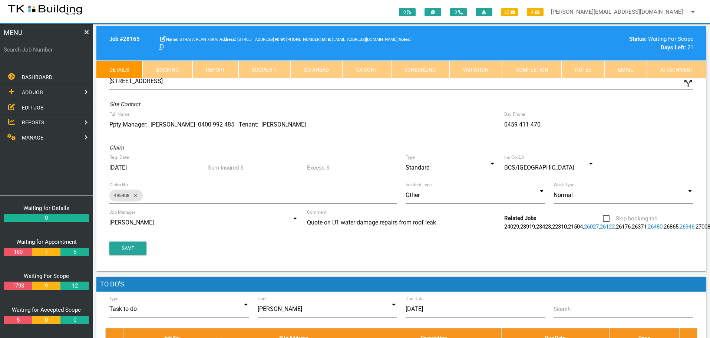
click at [573, 73] on link "Notes" at bounding box center [583, 69] width 43 height 18
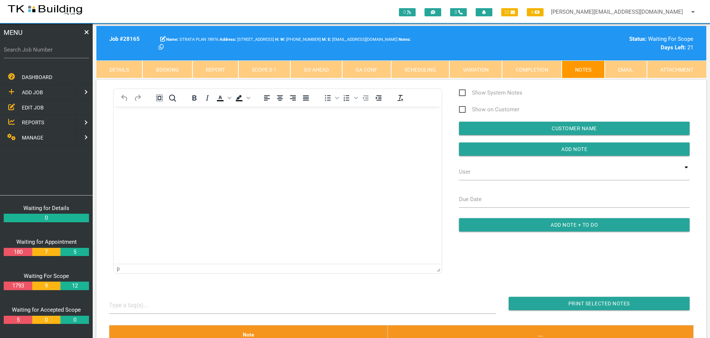
click at [36, 107] on span "EDIT JOB" at bounding box center [33, 107] width 22 height 6
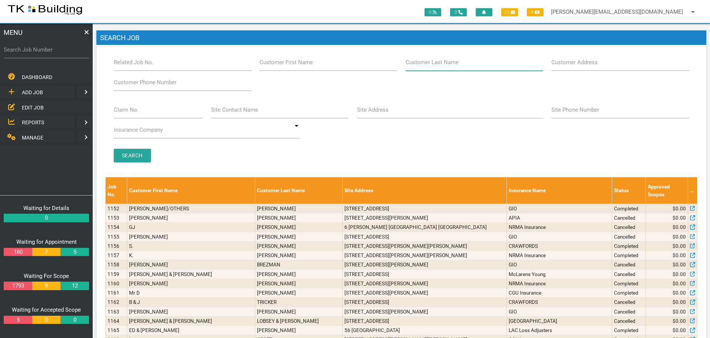
click at [468, 69] on input "Customer Last Name" at bounding box center [475, 62] width 138 height 17
type input "62925"
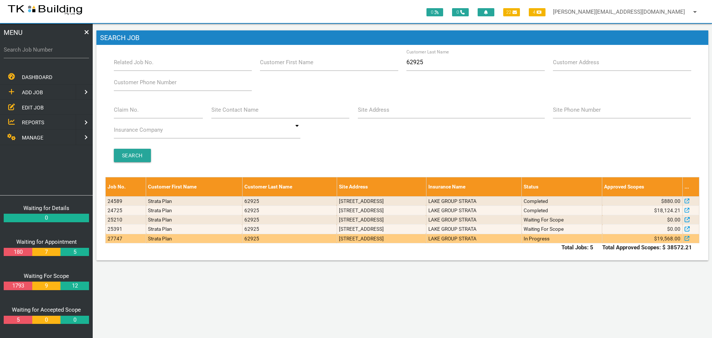
click at [426, 237] on td "Units 1 & 2, 287 Lambton Rd, New Lambton NSW 2305" at bounding box center [381, 238] width 89 height 9
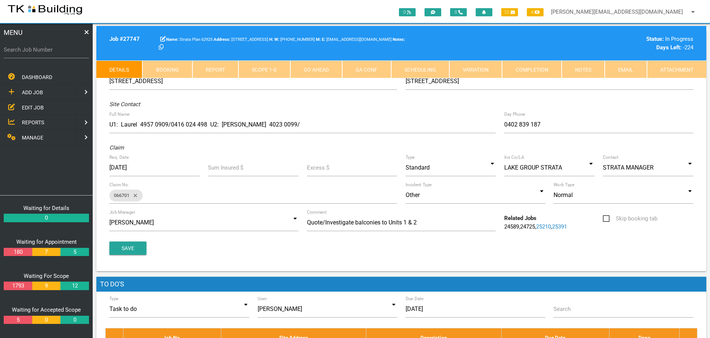
click at [590, 69] on link "Notes" at bounding box center [583, 69] width 43 height 18
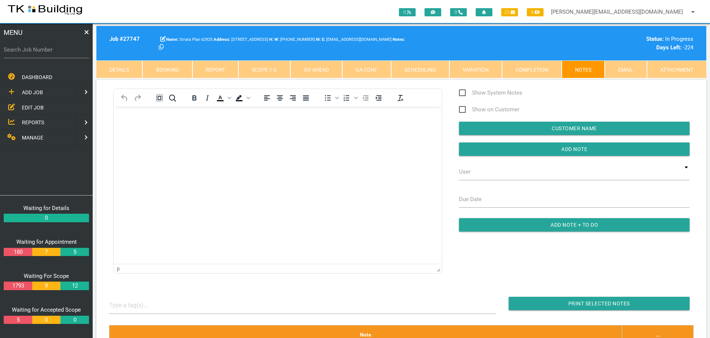
click at [141, 120] on p "Rich Text Area. Press ALT-0 for help." at bounding box center [277, 118] width 309 height 6
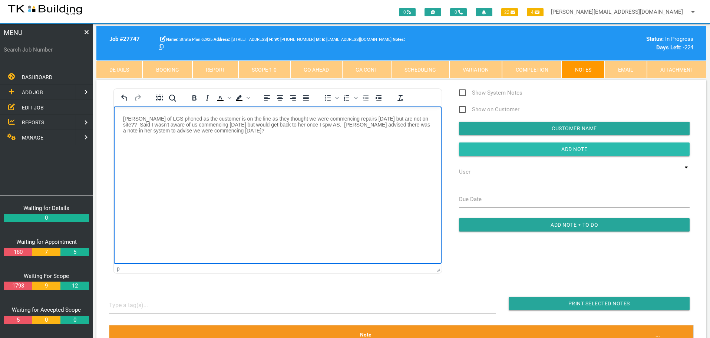
click at [474, 145] on input "Add Note" at bounding box center [574, 148] width 231 height 13
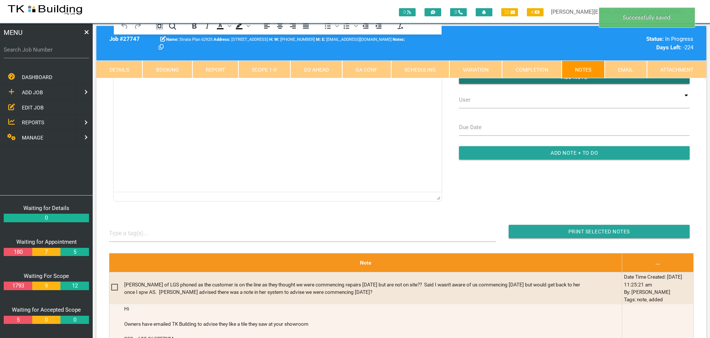
scroll to position [148, 0]
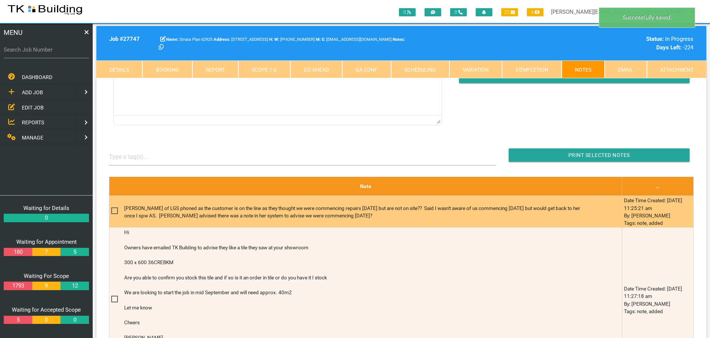
click at [115, 211] on span at bounding box center [117, 210] width 13 height 9
click at [115, 211] on input "checkbox" at bounding box center [113, 208] width 5 height 5
checkbox input "true"
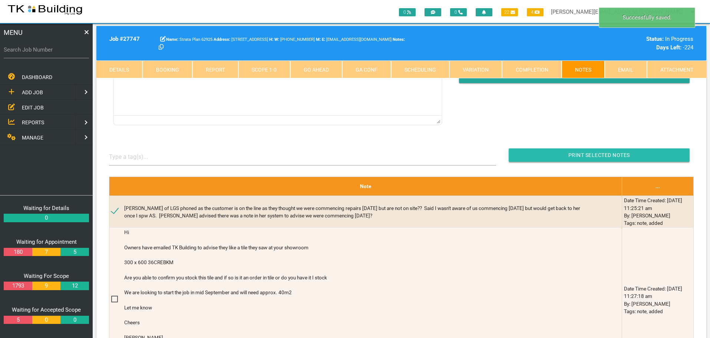
click at [550, 155] on input "Print Selected Notes" at bounding box center [599, 154] width 181 height 13
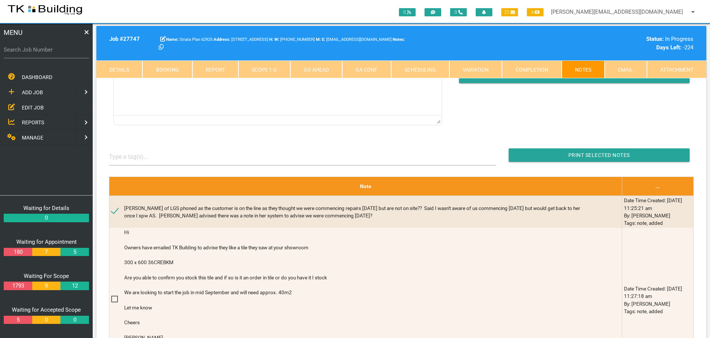
click at [239, 0] on div "0 0 22 4 sharon@tkbuilding.com.au arrow_drop_down Account Preferences Logout" at bounding box center [355, 11] width 710 height 23
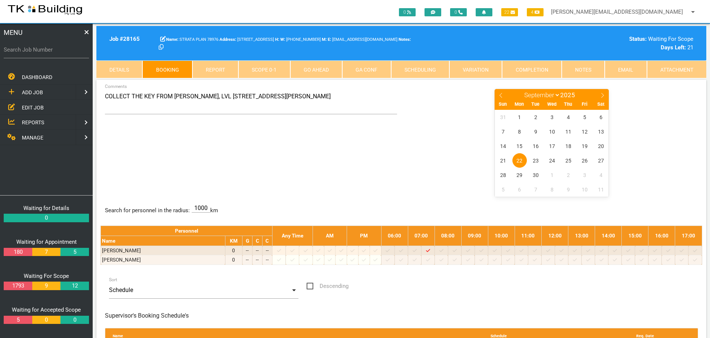
select select "8"
drag, startPoint x: 0, startPoint y: 0, endPoint x: 32, endPoint y: 53, distance: 61.9
click at [32, 53] on label "Search Job Number" at bounding box center [46, 50] width 85 height 9
click at [32, 53] on input "Search Job Number" at bounding box center [46, 49] width 85 height 17
type input "28156"
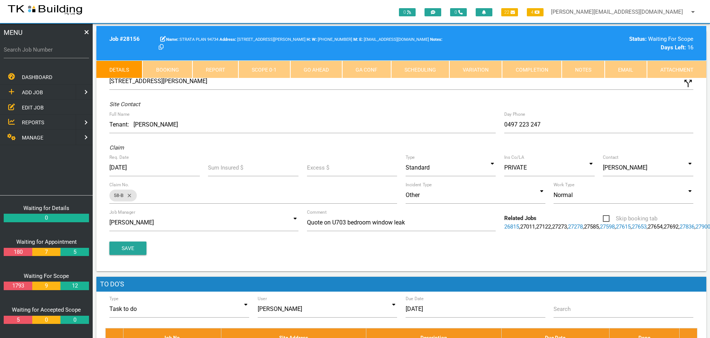
click at [578, 69] on link "Notes" at bounding box center [583, 69] width 43 height 18
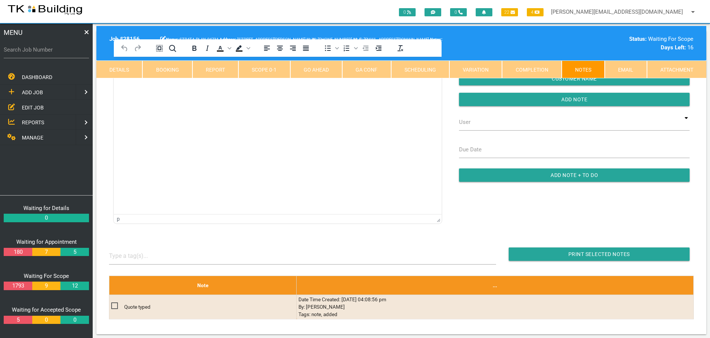
click at [144, 90] on html at bounding box center [278, 74] width 328 height 34
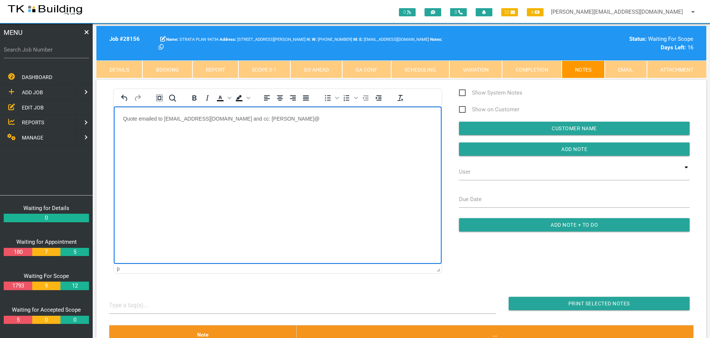
click at [251, 117] on p "Quote emailed to admin@novo.net.au and cc: ali@" at bounding box center [277, 118] width 309 height 6
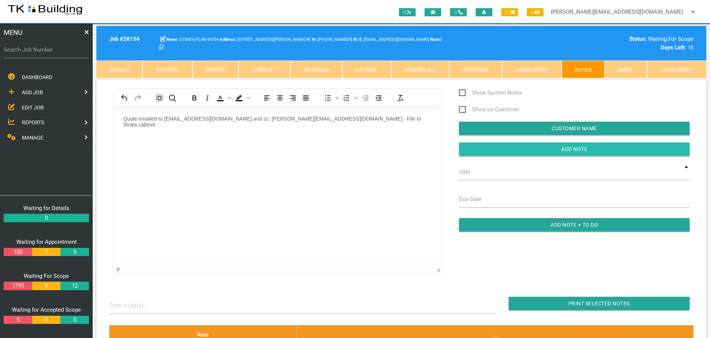
drag, startPoint x: 471, startPoint y: 148, endPoint x: 322, endPoint y: 42, distance: 182.8
click at [471, 148] on input "button" at bounding box center [574, 148] width 231 height 13
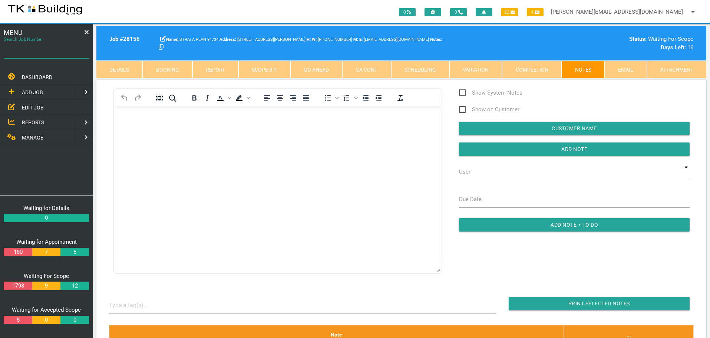
click at [53, 55] on input "Search Job Number" at bounding box center [46, 49] width 85 height 17
type input "26997"
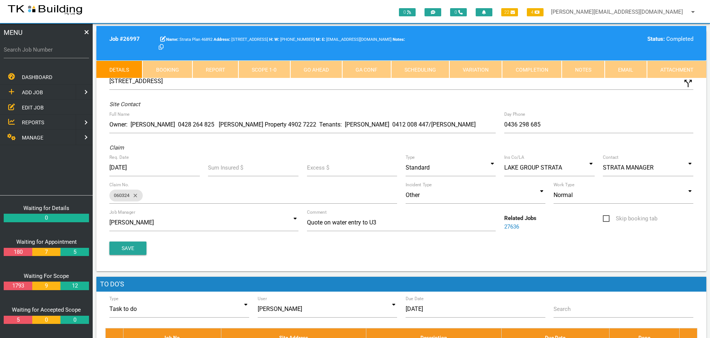
click at [581, 69] on link "Notes" at bounding box center [583, 69] width 43 height 18
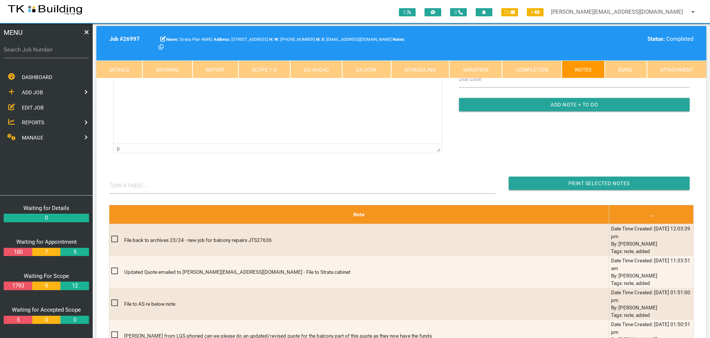
scroll to position [148, 0]
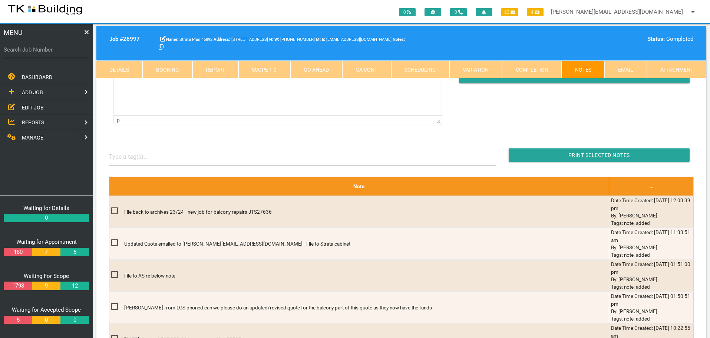
click at [51, 54] on label "Search Job Number" at bounding box center [46, 50] width 85 height 9
click at [51, 54] on input "Search Job Number" at bounding box center [46, 49] width 85 height 17
type input "27636"
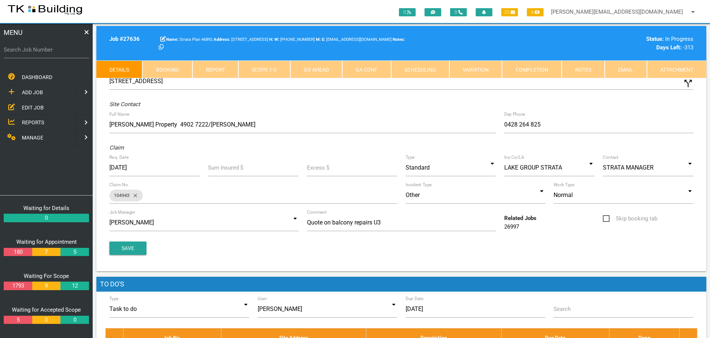
click at [579, 68] on link "Notes" at bounding box center [583, 69] width 43 height 18
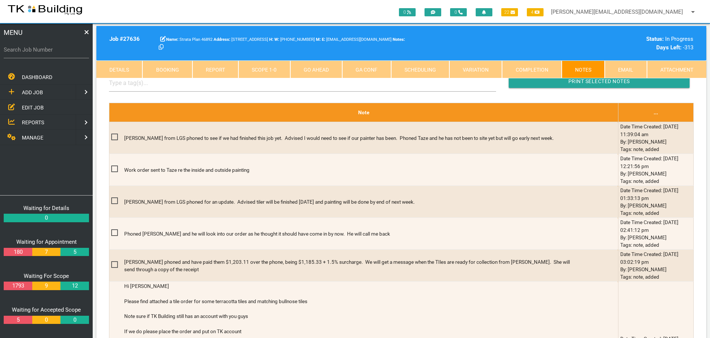
scroll to position [223, 0]
click at [131, 71] on link "Details" at bounding box center [119, 69] width 46 height 18
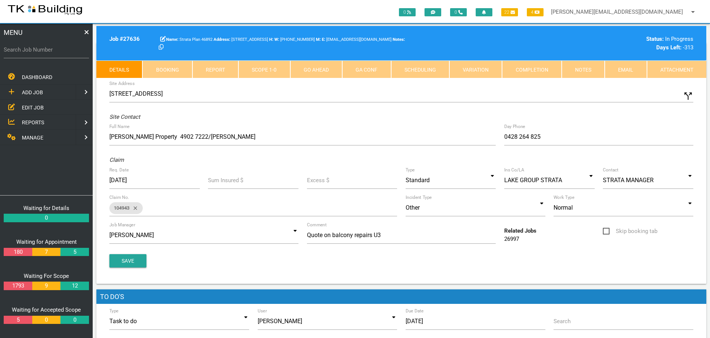
scroll to position [0, 0]
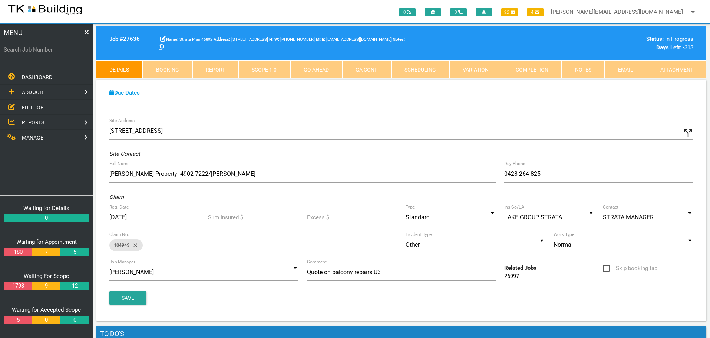
click at [583, 68] on link "Notes" at bounding box center [583, 69] width 43 height 18
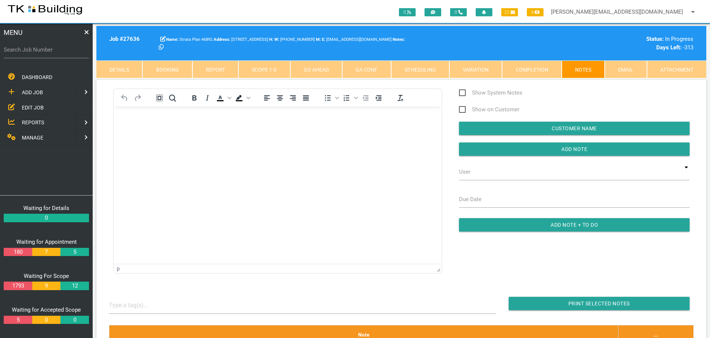
click at [524, 70] on link "Completion" at bounding box center [531, 69] width 59 height 18
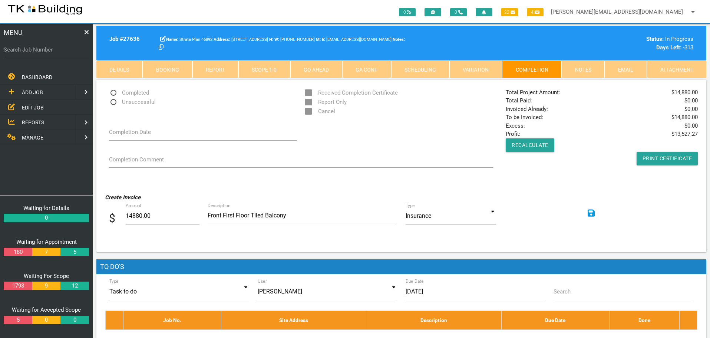
click at [585, 69] on link "Notes" at bounding box center [583, 69] width 43 height 18
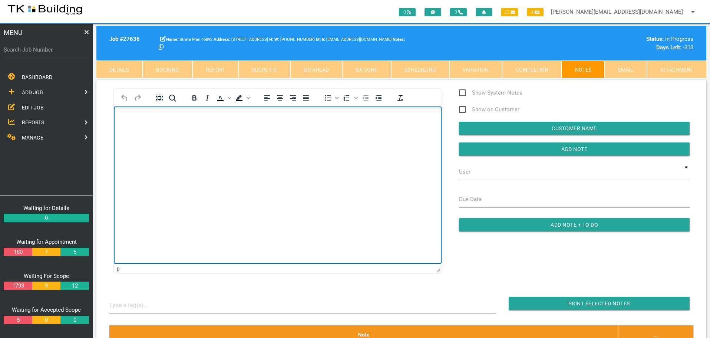
click at [162, 134] on body "Rich Text Area. Press ALT-0 for help." at bounding box center [278, 127] width 328 height 24
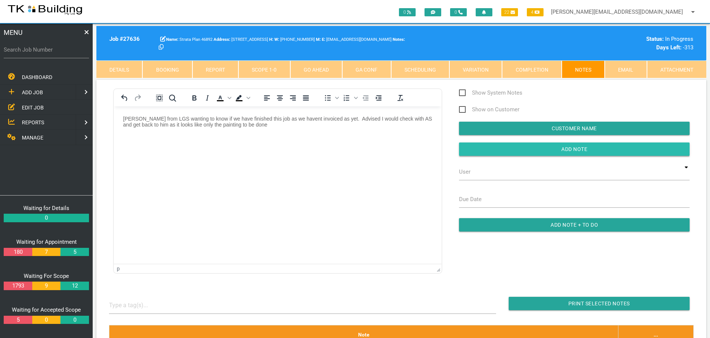
click at [509, 148] on input "button" at bounding box center [574, 148] width 231 height 13
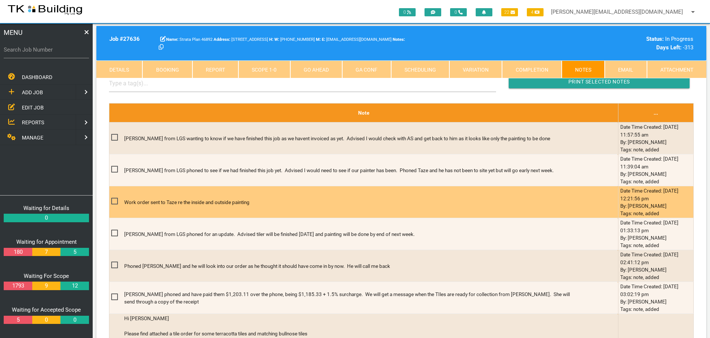
scroll to position [223, 0]
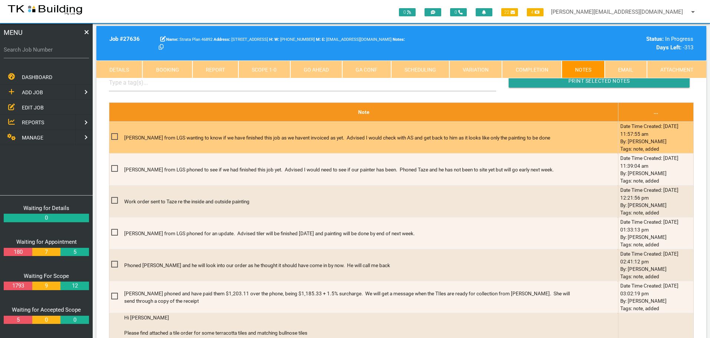
click at [115, 137] on span at bounding box center [117, 136] width 13 height 9
click at [115, 137] on input "checkbox" at bounding box center [113, 134] width 5 height 5
checkbox input "true"
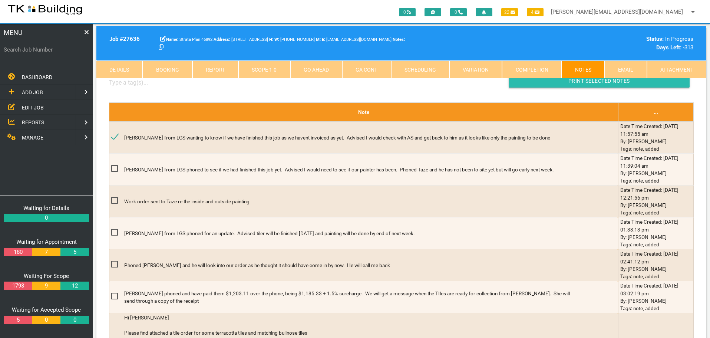
click at [523, 80] on input "button" at bounding box center [599, 80] width 181 height 13
click at [35, 108] on span "EDIT JOB" at bounding box center [33, 107] width 22 height 6
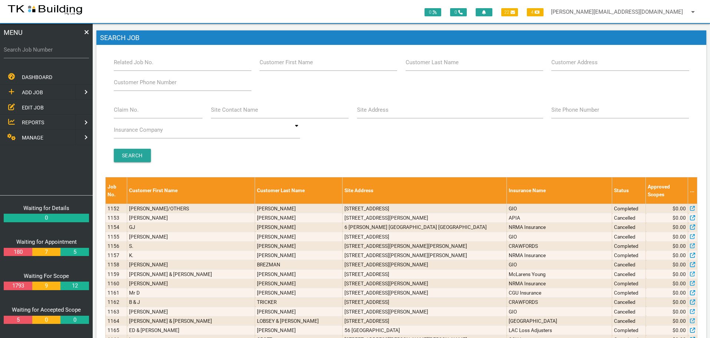
click at [369, 113] on label "Site Address" at bounding box center [373, 110] width 32 height 9
click at [369, 113] on input "Site Address" at bounding box center [450, 109] width 186 height 17
type input "8 cowper"
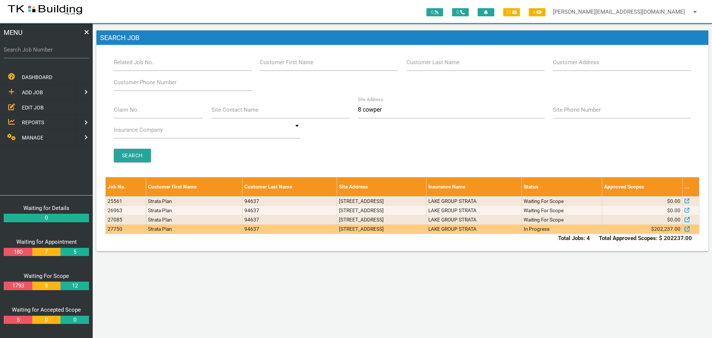
click at [426, 231] on td "8 Cowper Ave, Charlestown NSW 2290, Australia" at bounding box center [381, 228] width 89 height 9
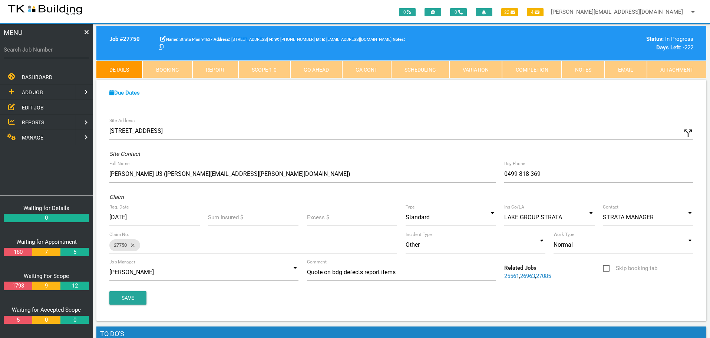
click at [584, 74] on link "Notes" at bounding box center [583, 69] width 43 height 18
